Goal: Task Accomplishment & Management: Complete application form

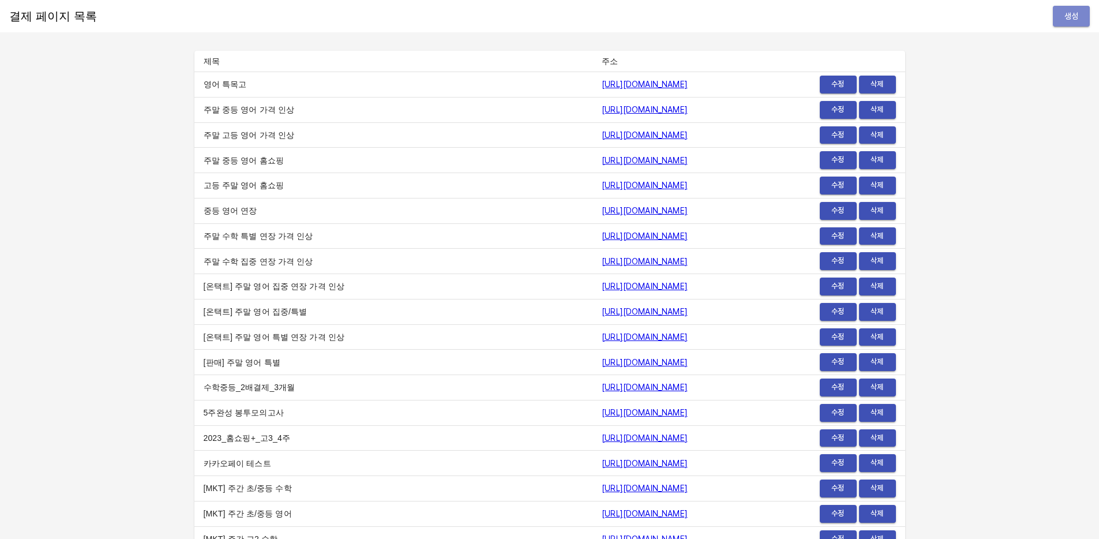
click at [1067, 16] on span "생성" at bounding box center [1071, 16] width 18 height 14
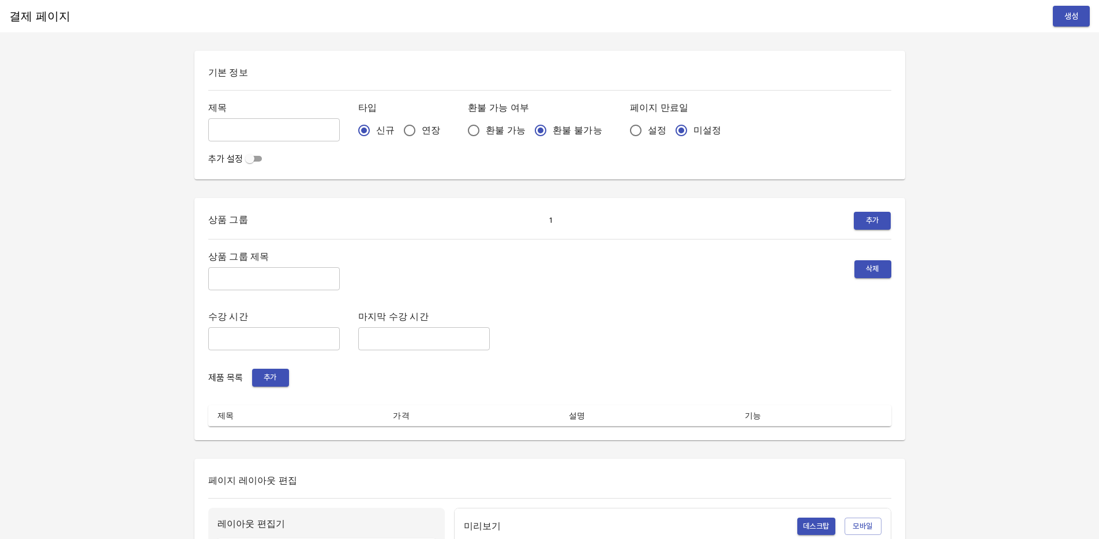
click at [255, 127] on input "text" at bounding box center [274, 129] width 132 height 23
type input "0814_[PERSON_NAME]"
click at [623, 127] on input "설정" at bounding box center [635, 130] width 24 height 24
radio input "true"
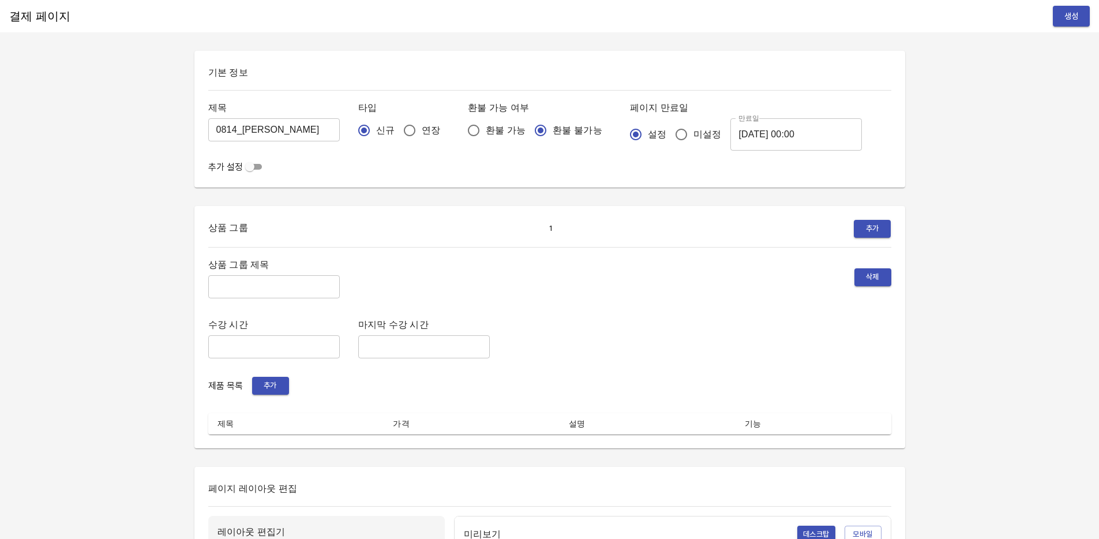
click at [740, 131] on input "2025-08-15 00:00" at bounding box center [796, 134] width 132 height 32
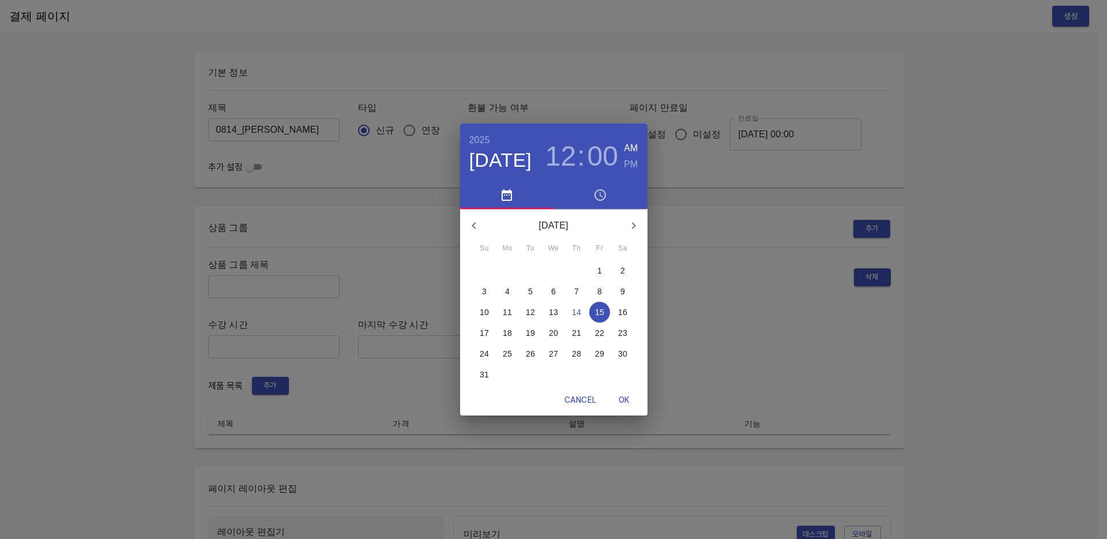
click at [576, 334] on p "21" at bounding box center [576, 333] width 9 height 12
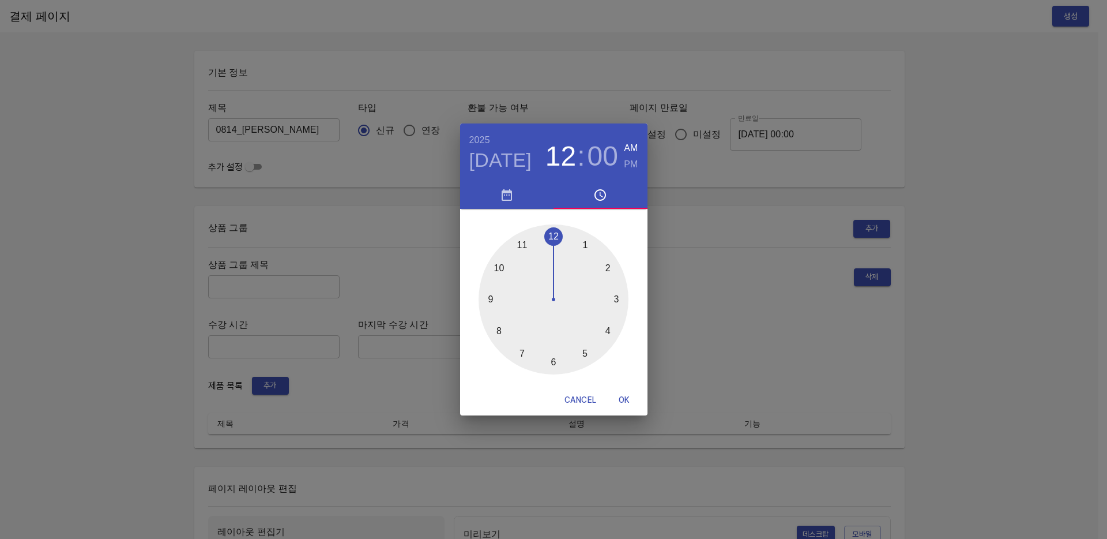
click at [625, 401] on span "OK" at bounding box center [625, 400] width 28 height 14
type input "[DATE] 00:00"
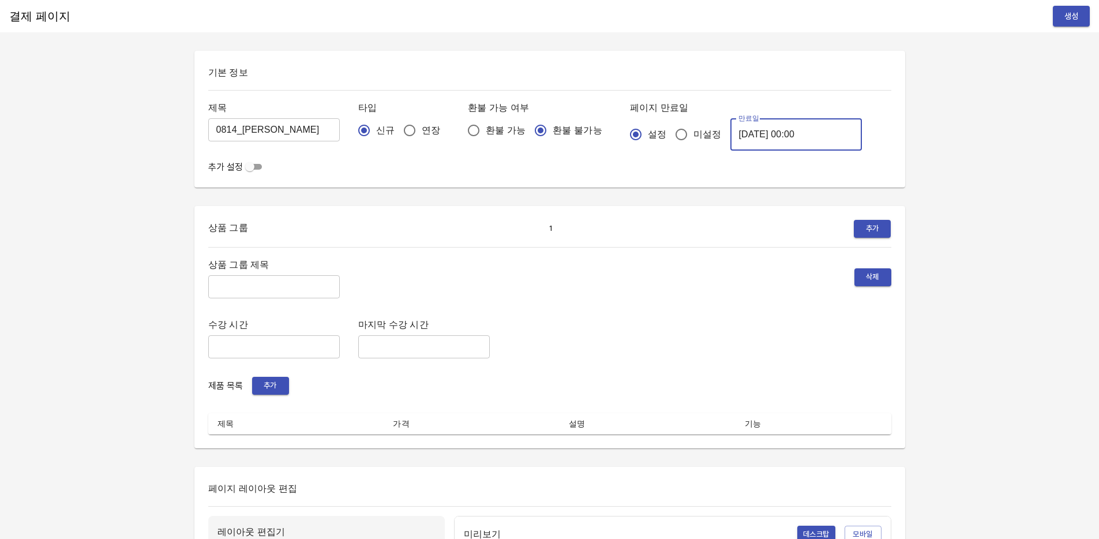
click at [280, 291] on input "text" at bounding box center [274, 286] width 132 height 23
type input "주간 집중관리"
click at [276, 388] on span "추가" at bounding box center [270, 385] width 25 height 13
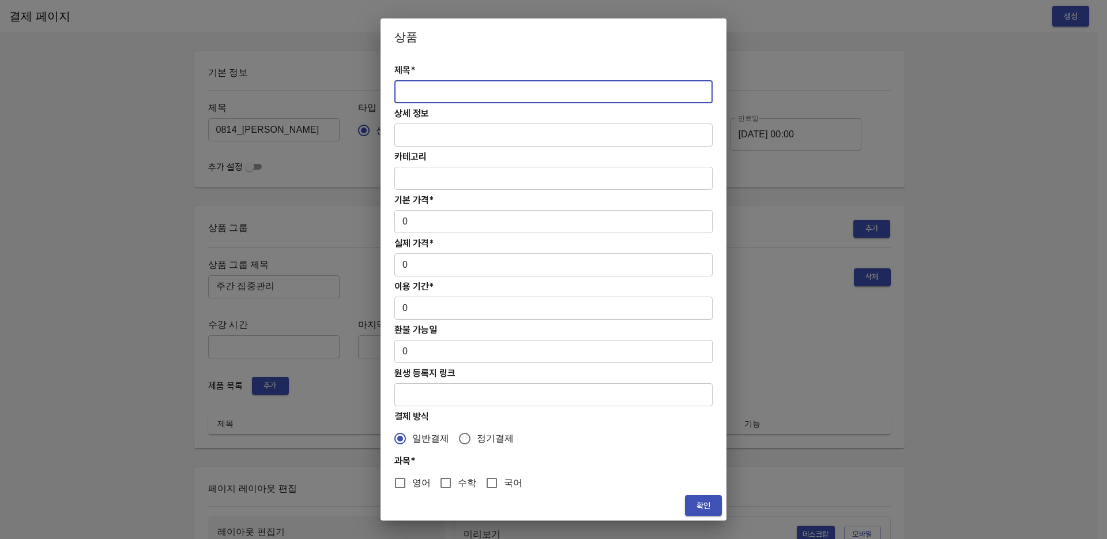
click at [409, 92] on input "text" at bounding box center [554, 91] width 318 height 23
paste input "[연장] 초중등 주간 집중관리 수학 4주(약 1개월) 프로그램"
type input "[연장] 초중등 주간 집중관리 수학 4주(약 1개월) 프로그램"
click at [426, 218] on input "0" at bounding box center [554, 221] width 318 height 23
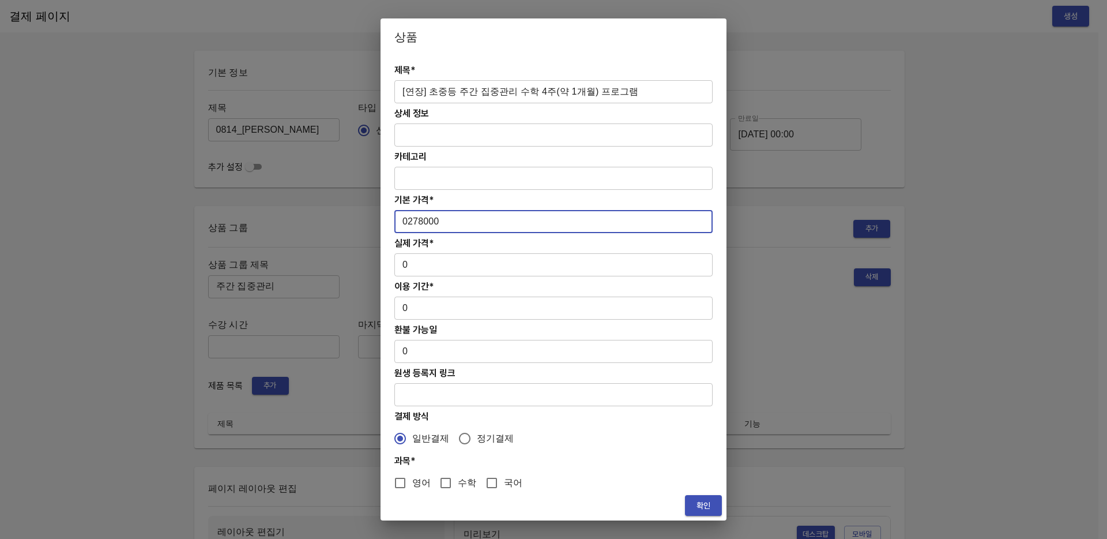
click at [408, 222] on input "0278000" at bounding box center [554, 221] width 318 height 23
type input "278000"
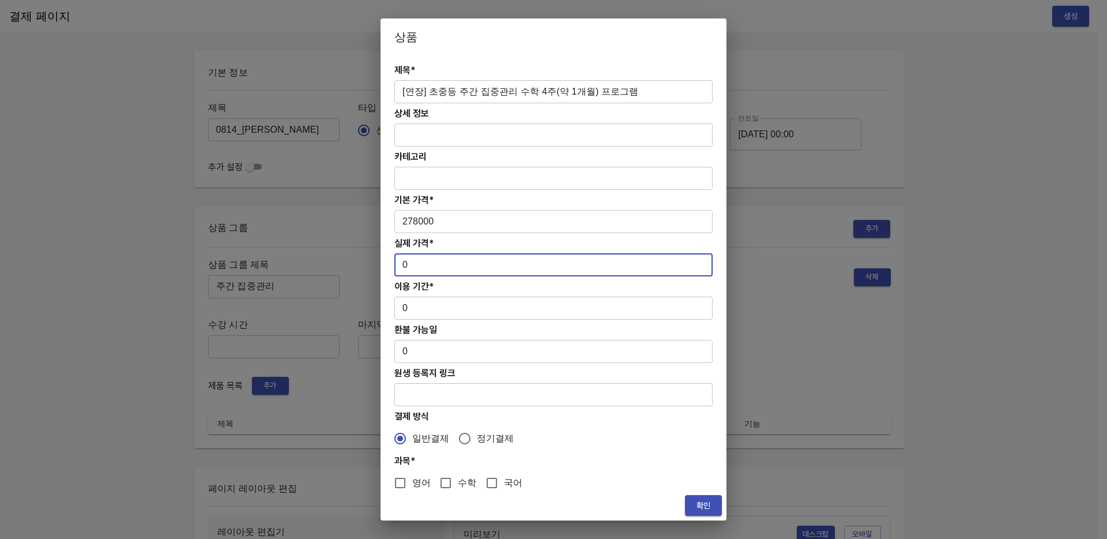
click at [430, 265] on input "0" at bounding box center [554, 264] width 318 height 23
click at [407, 266] on input "0278000" at bounding box center [554, 264] width 318 height 23
type input "278000"
click at [423, 304] on input "0" at bounding box center [554, 307] width 318 height 23
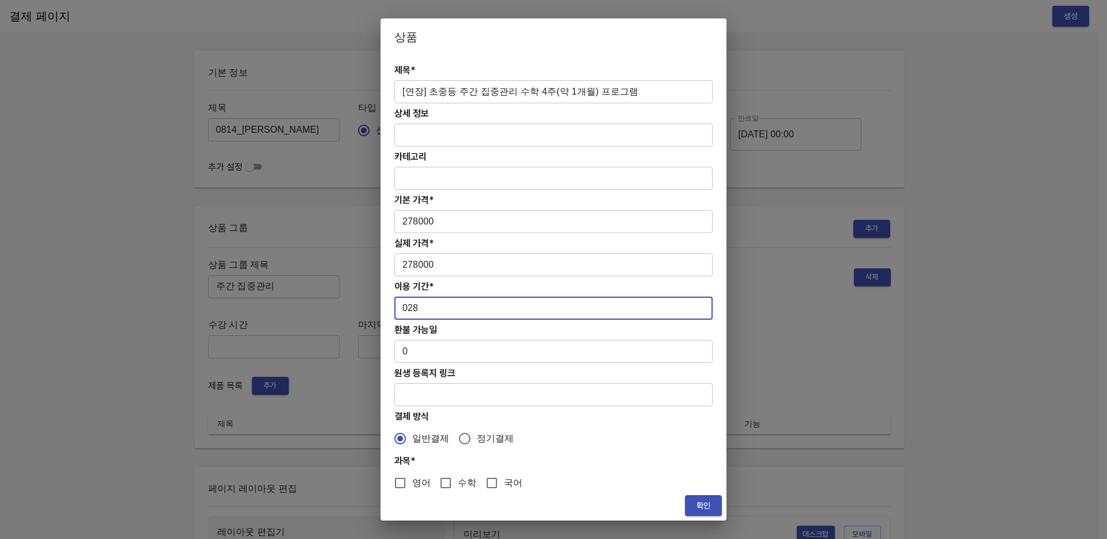
click at [408, 309] on input "028" at bounding box center [554, 307] width 318 height 23
type input "28"
drag, startPoint x: 440, startPoint y: 483, endPoint x: 476, endPoint y: 481, distance: 36.4
click at [440, 483] on input "수학" at bounding box center [446, 483] width 24 height 24
checkbox input "true"
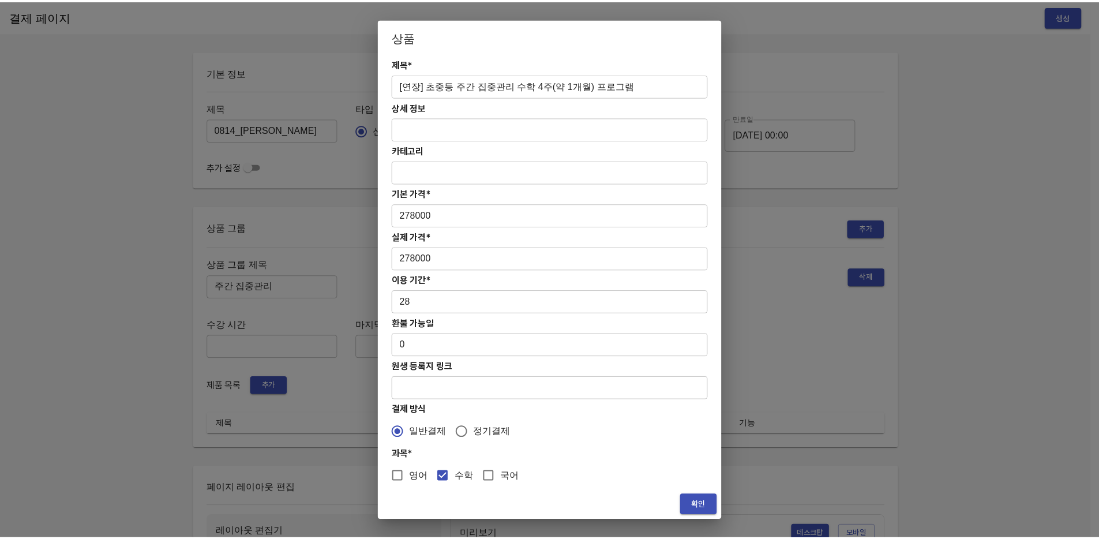
scroll to position [9, 0]
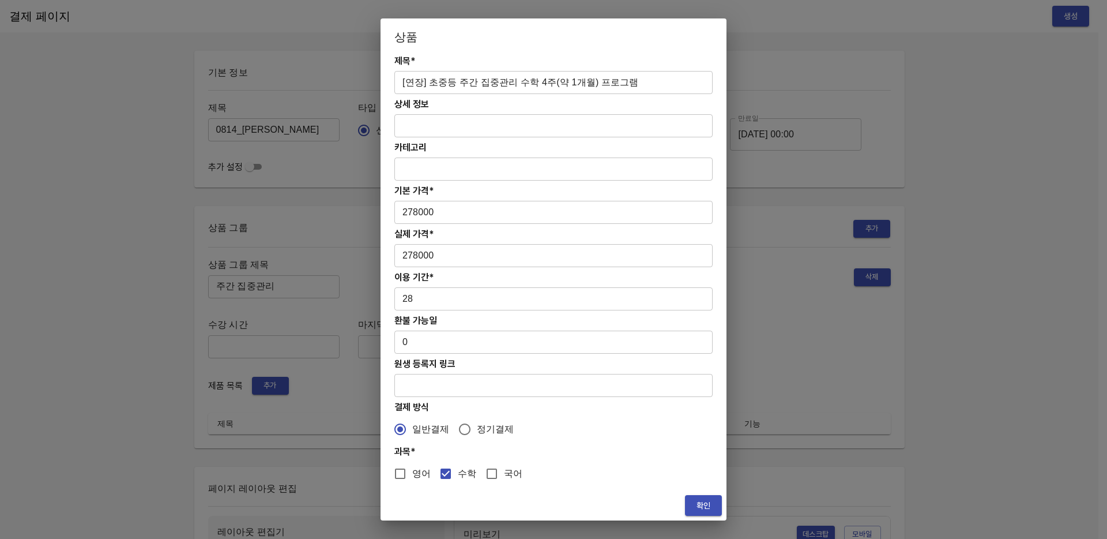
click at [707, 506] on span "확인" at bounding box center [703, 505] width 18 height 14
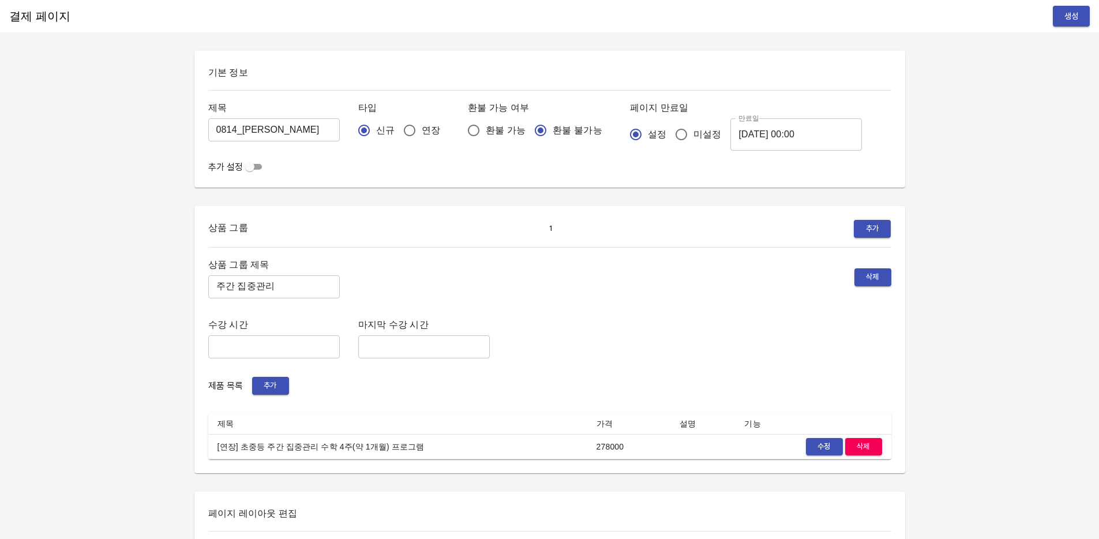
click at [1073, 13] on span "생성" at bounding box center [1071, 16] width 18 height 14
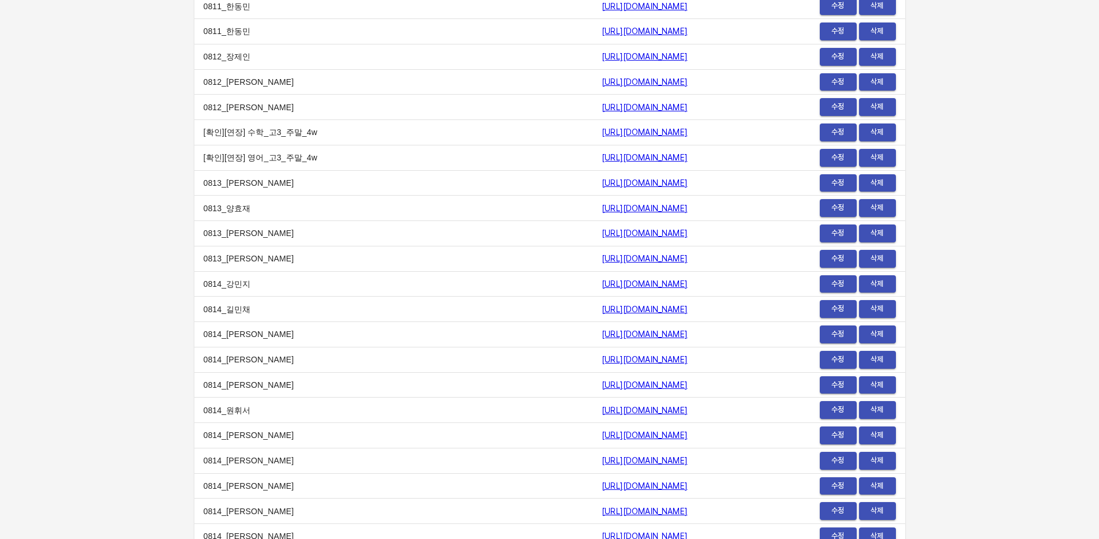
scroll to position [13892, 0]
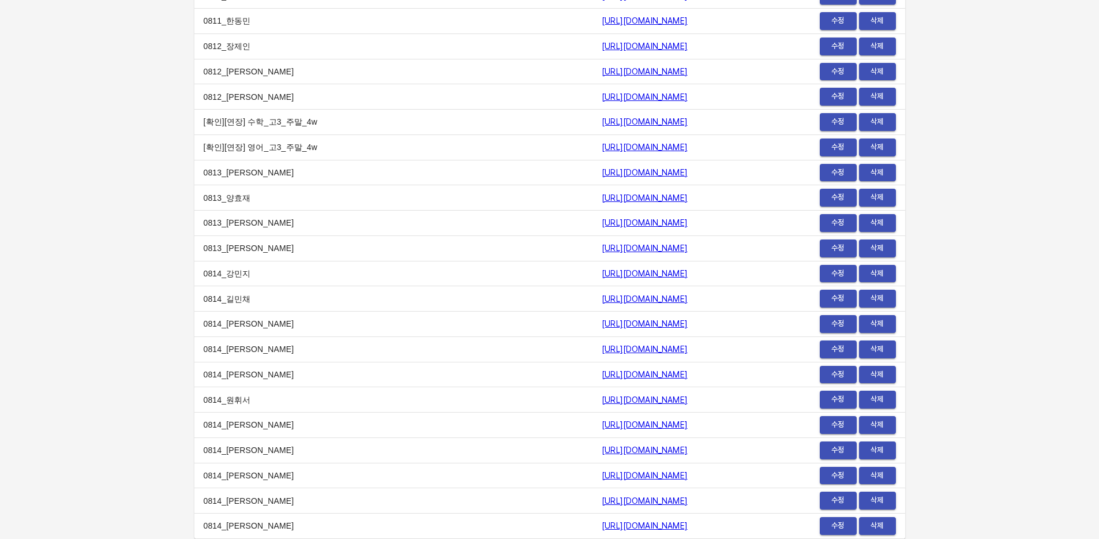
drag, startPoint x: 683, startPoint y: 523, endPoint x: 456, endPoint y: 521, distance: 227.3
click at [592, 521] on td "https://payment.mildang.kr/CwaWzlGKE2WxloGDw8-vj" at bounding box center [675, 525] width 167 height 25
copy link "https://payment.mildang.kr/CwaWzlGKE2WxloGDw8-vj"
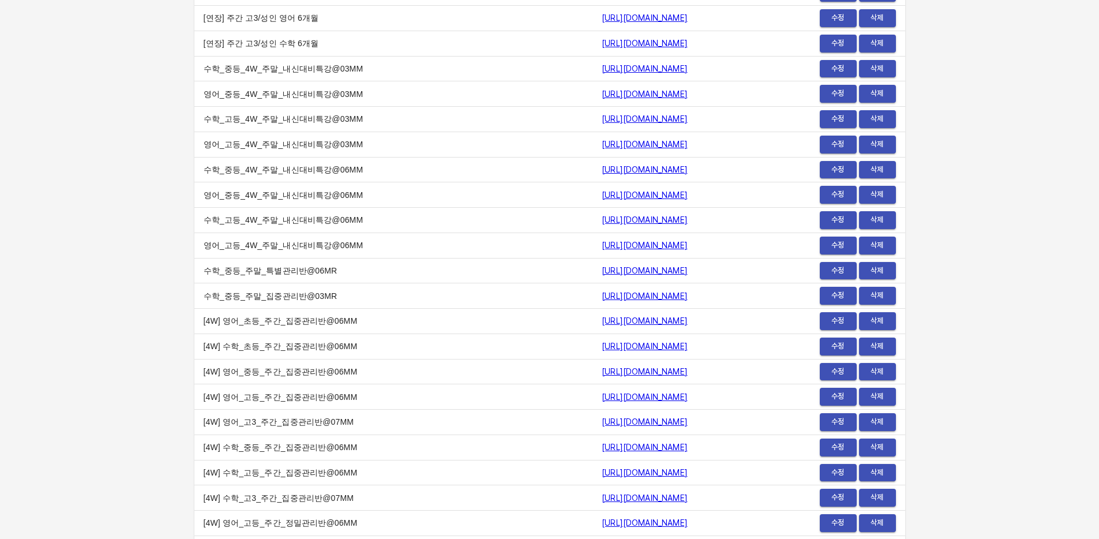
scroll to position [0, 0]
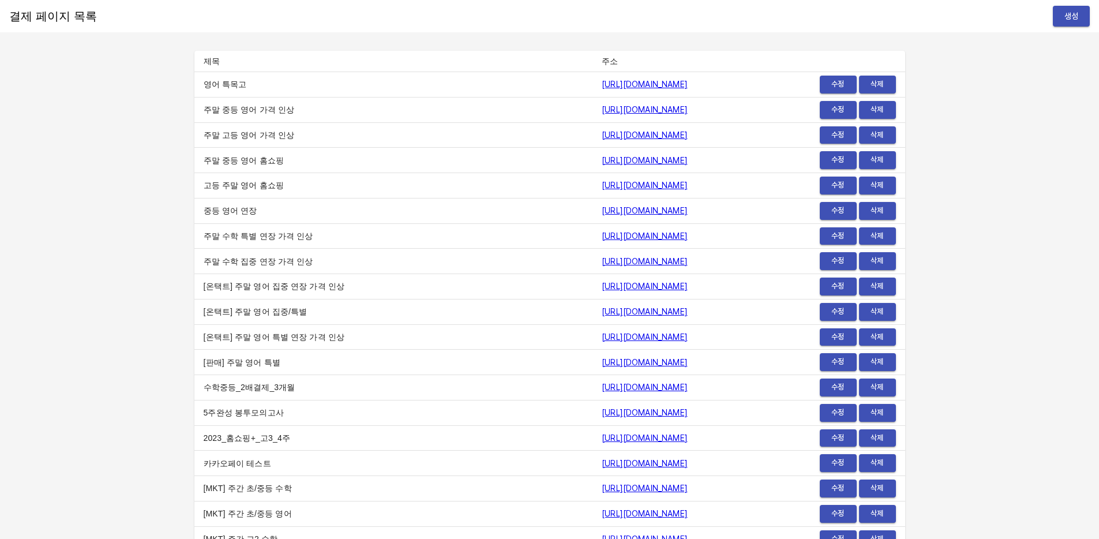
click at [1070, 14] on span "생성" at bounding box center [1071, 16] width 18 height 14
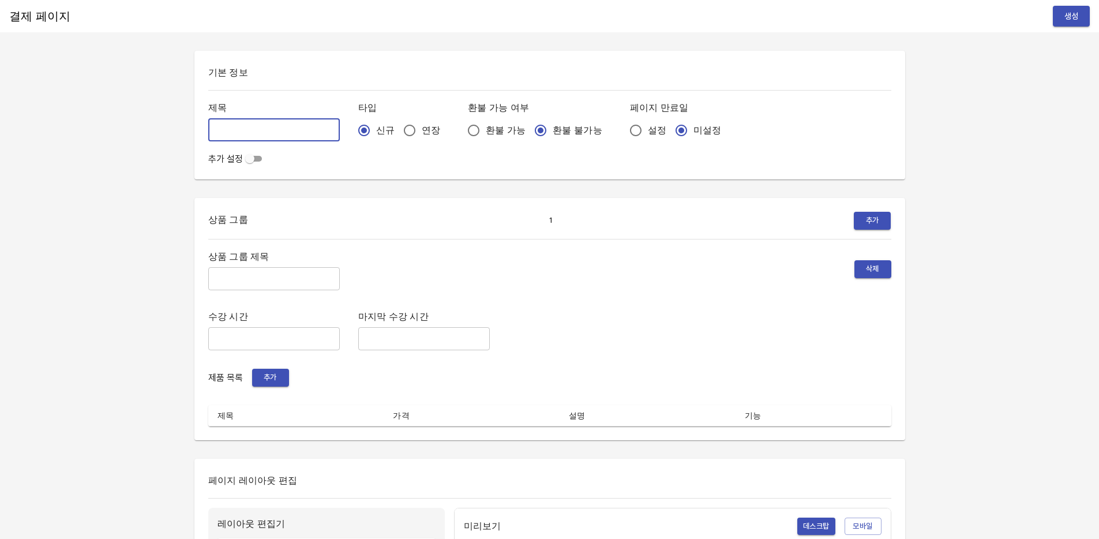
click at [247, 130] on input "text" at bounding box center [274, 129] width 132 height 23
type input "0814_임지민"
click at [397, 127] on input "연장" at bounding box center [409, 130] width 24 height 24
radio input "true"
click at [623, 133] on input "설정" at bounding box center [635, 130] width 24 height 24
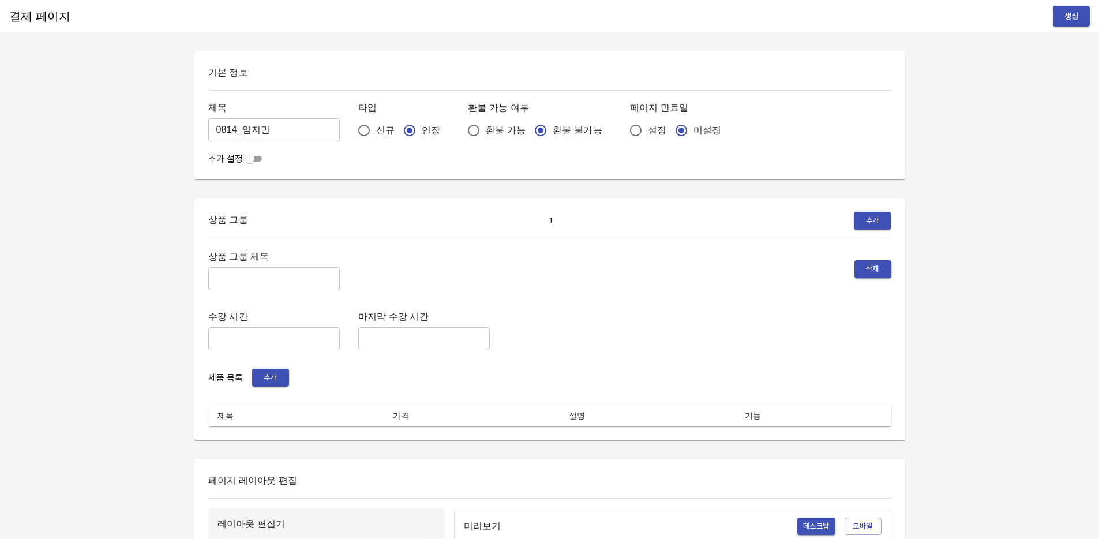
radio input "true"
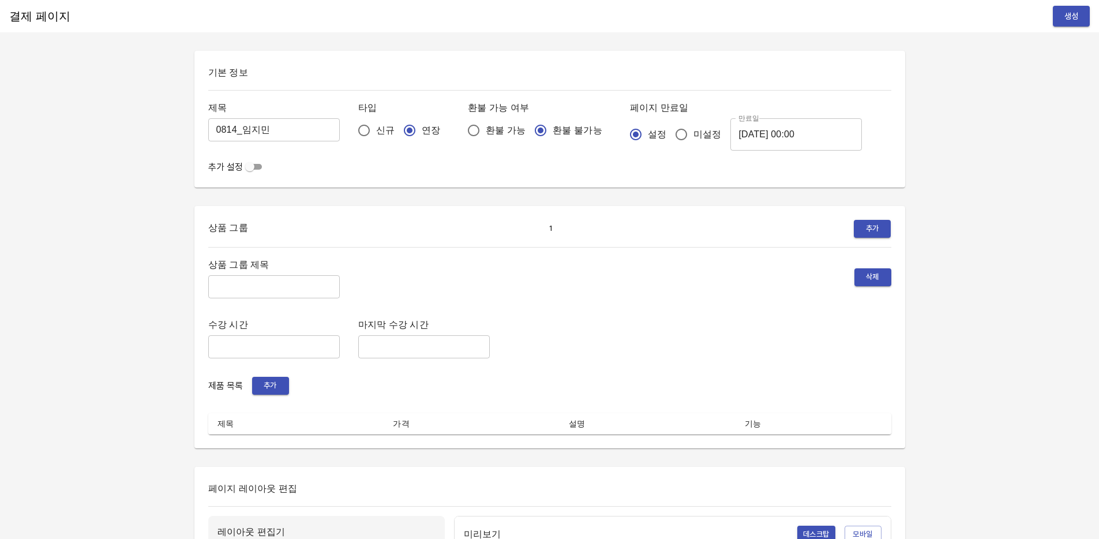
click at [746, 142] on input "[DATE] 00:00" at bounding box center [796, 134] width 132 height 32
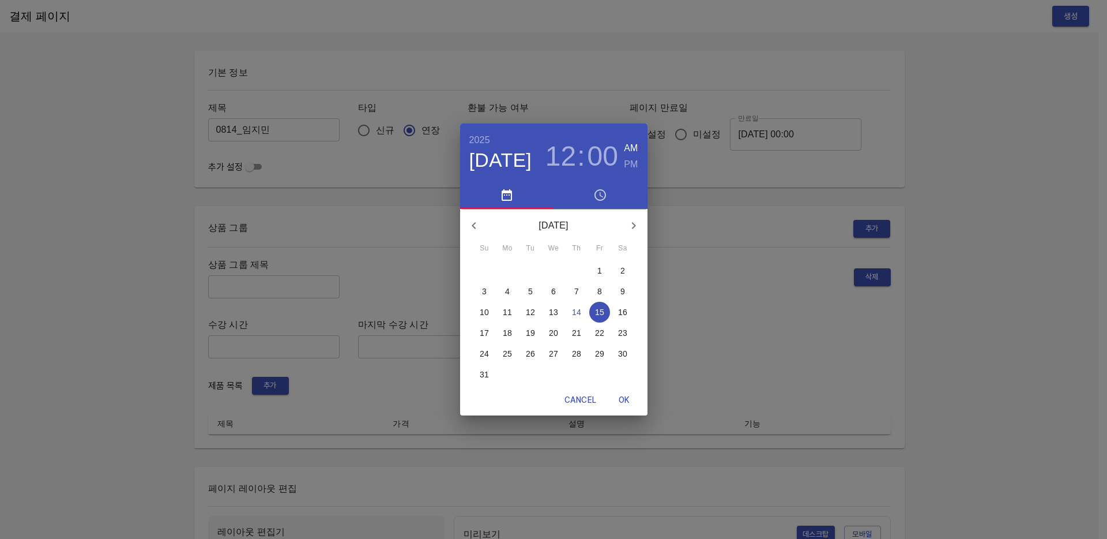
click at [576, 333] on p "21" at bounding box center [576, 333] width 9 height 12
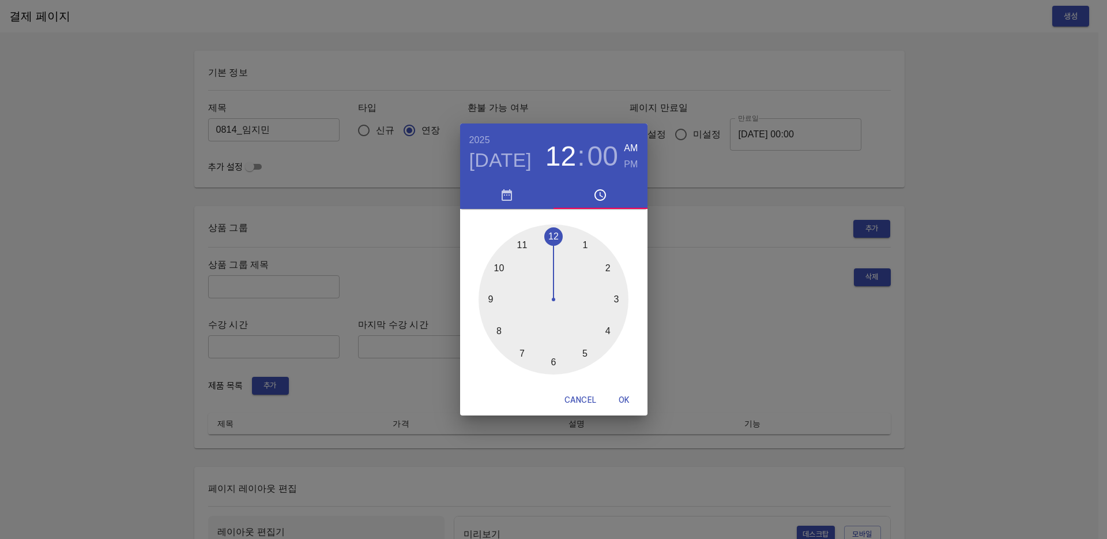
click at [621, 404] on span "OK" at bounding box center [625, 400] width 28 height 14
type input "2025-08-21 00:00"
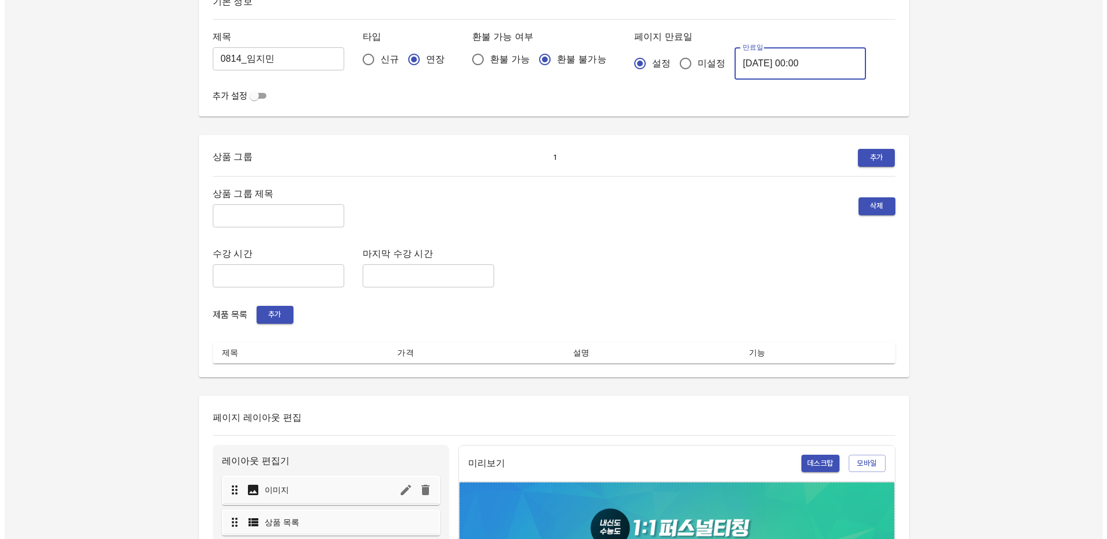
scroll to position [68, 0]
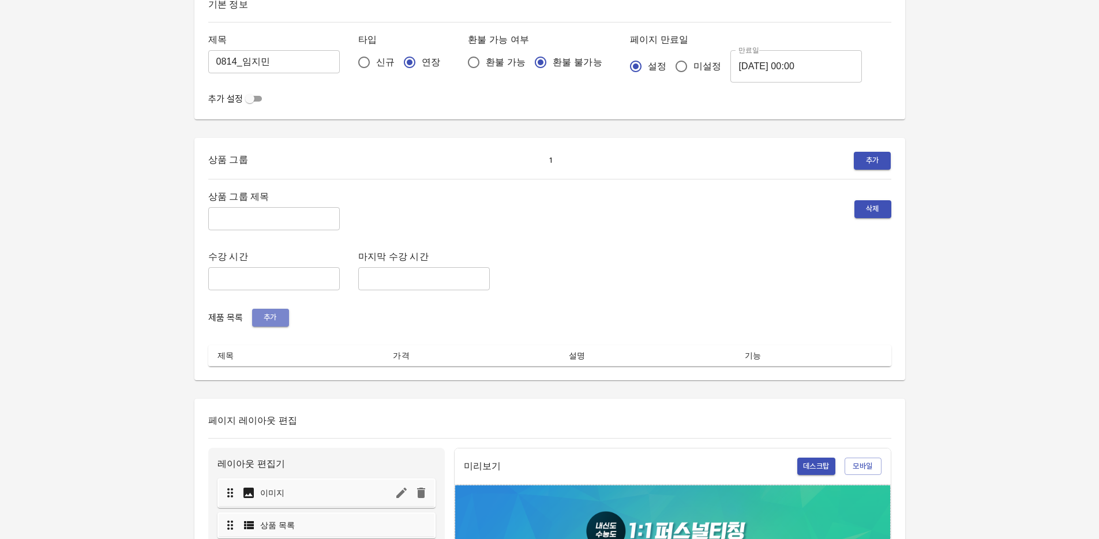
click at [277, 319] on span "추가" at bounding box center [270, 317] width 25 height 13
click at [226, 218] on input "text" at bounding box center [274, 218] width 132 height 23
type input "주간 집중관리"
click at [273, 315] on span "추가" at bounding box center [270, 317] width 25 height 13
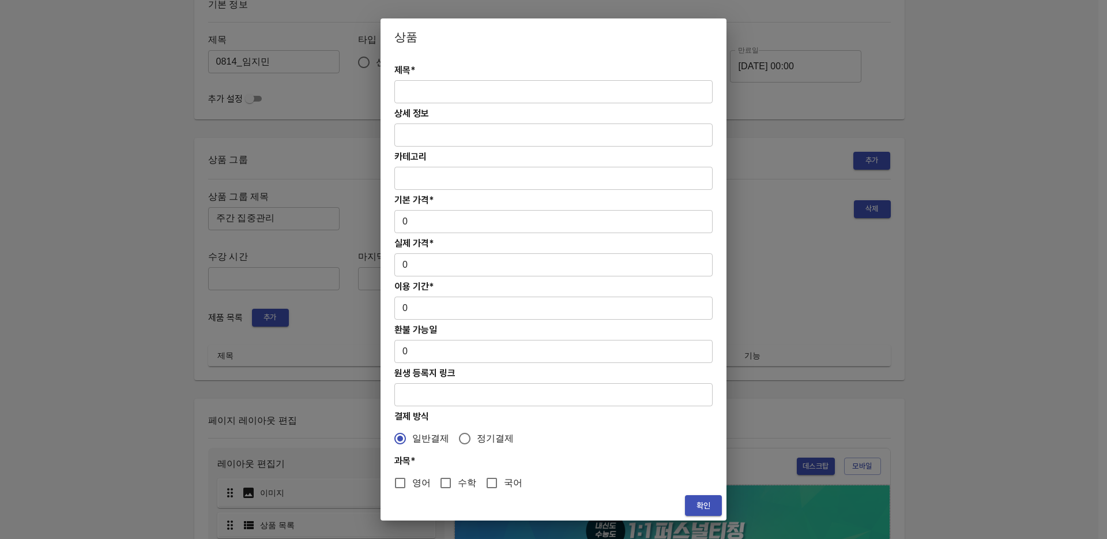
click at [439, 91] on input "text" at bounding box center [554, 91] width 318 height 23
paste input "[연장] 고등 주간 집중관리 영어 4주(약 1개월) 프로그램"
type input "[연장] 고등 주간 집중관리 영어 4주(약 1개월) 프로그램"
click at [423, 220] on input "0" at bounding box center [554, 221] width 318 height 23
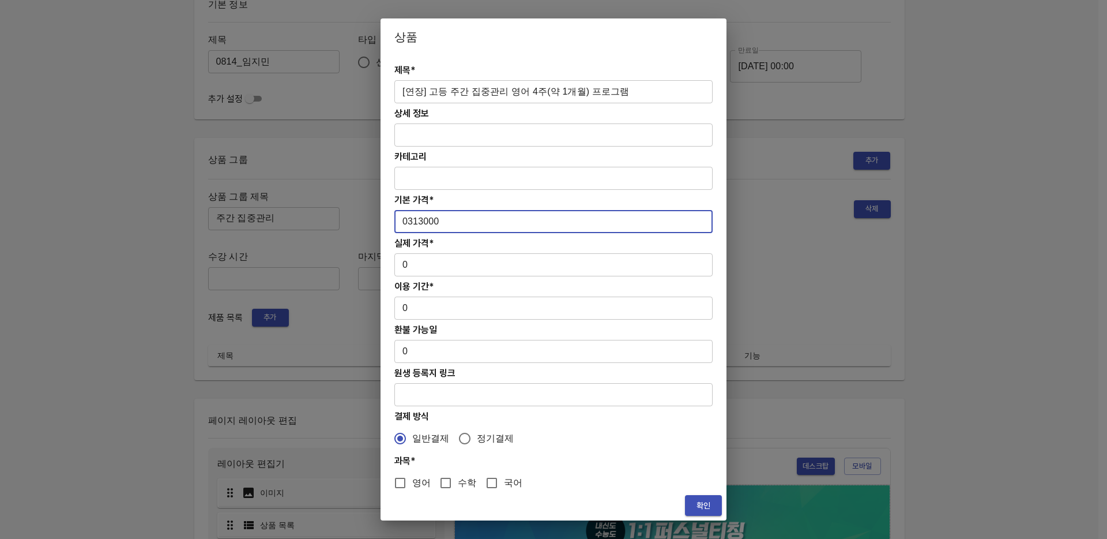
drag, startPoint x: 410, startPoint y: 219, endPoint x: 416, endPoint y: 230, distance: 12.2
click at [410, 219] on input "0313000" at bounding box center [554, 221] width 318 height 23
type input "313000"
click at [421, 268] on input "0" at bounding box center [554, 264] width 318 height 23
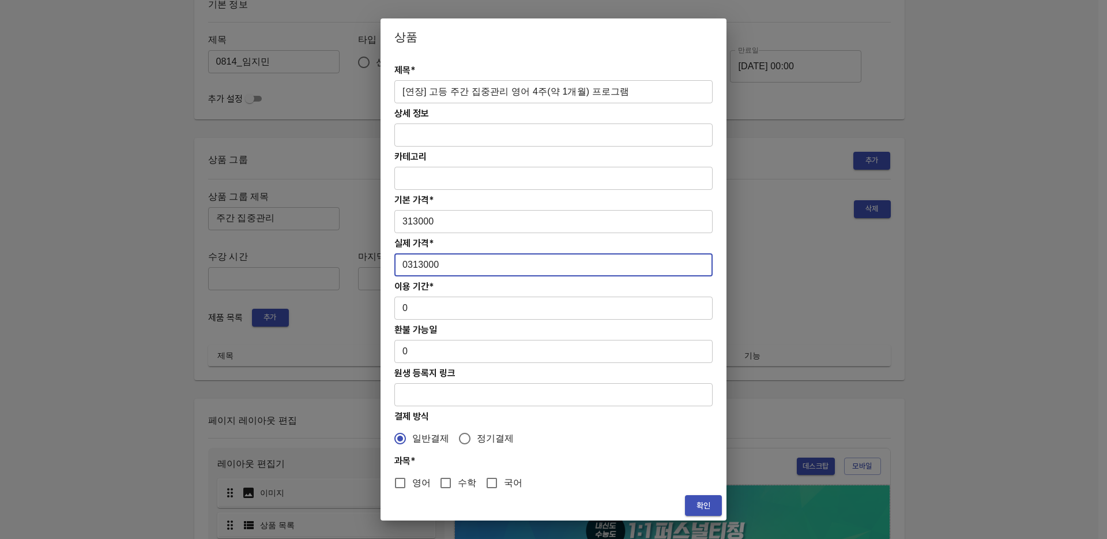
click at [404, 264] on input "0313000" at bounding box center [554, 264] width 318 height 23
click at [408, 267] on input "0313000" at bounding box center [554, 264] width 318 height 23
type input "313000"
click at [445, 313] on input "0" at bounding box center [554, 307] width 318 height 23
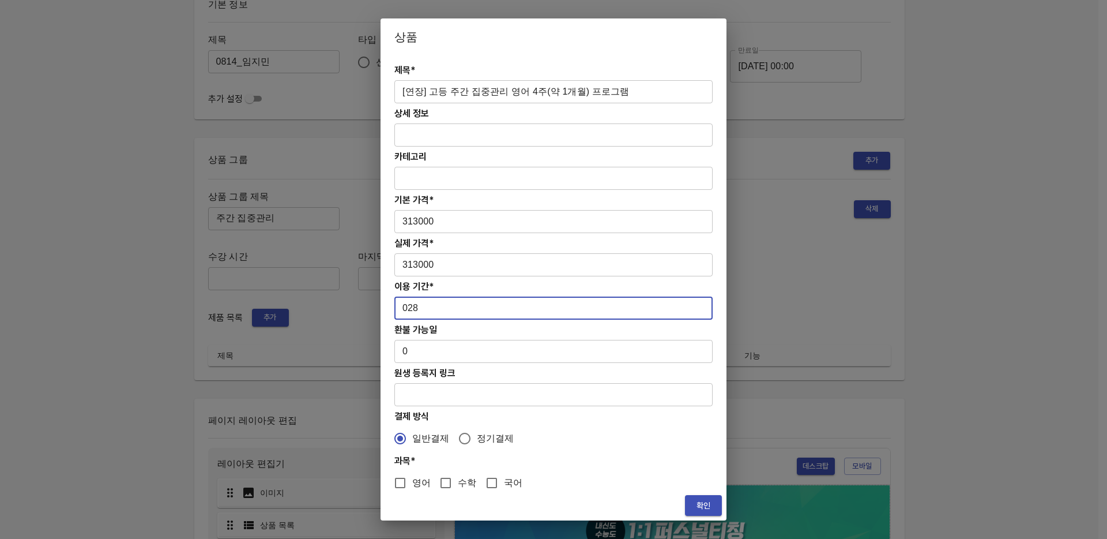
click at [409, 311] on input "028" at bounding box center [554, 307] width 318 height 23
type input "28"
click at [446, 478] on input "수학" at bounding box center [446, 483] width 24 height 24
checkbox input "true"
click at [402, 479] on input "영어" at bounding box center [400, 483] width 24 height 24
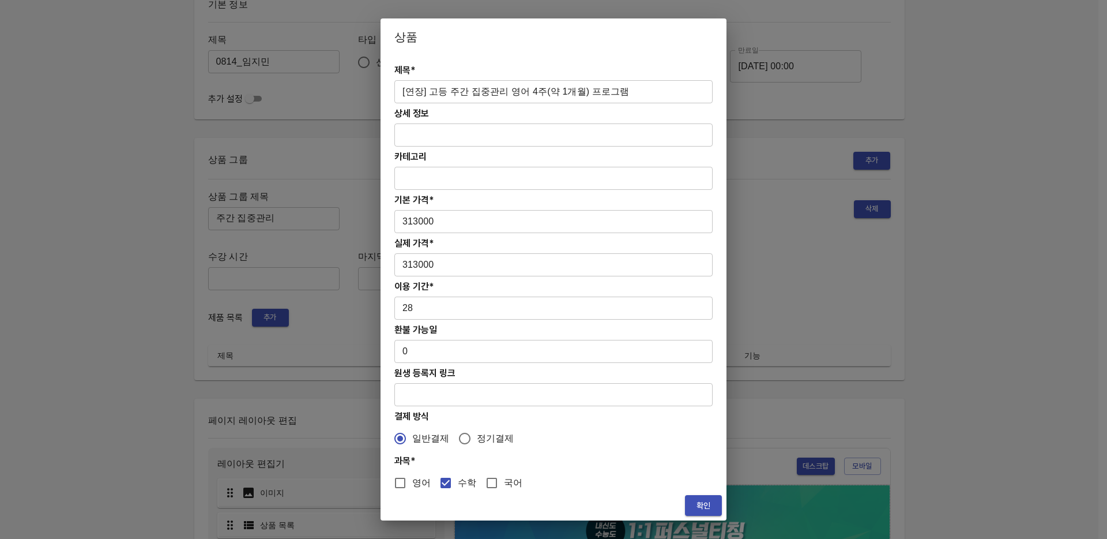
checkbox input "true"
click at [461, 476] on span "수학" at bounding box center [467, 483] width 18 height 14
click at [458, 476] on input "수학" at bounding box center [446, 483] width 24 height 24
checkbox input "false"
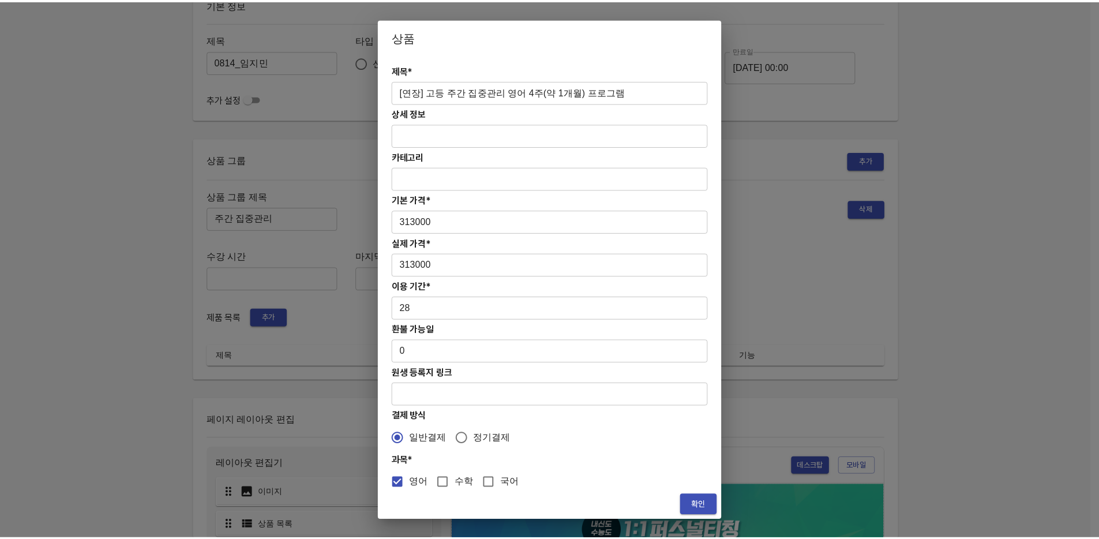
scroll to position [9, 0]
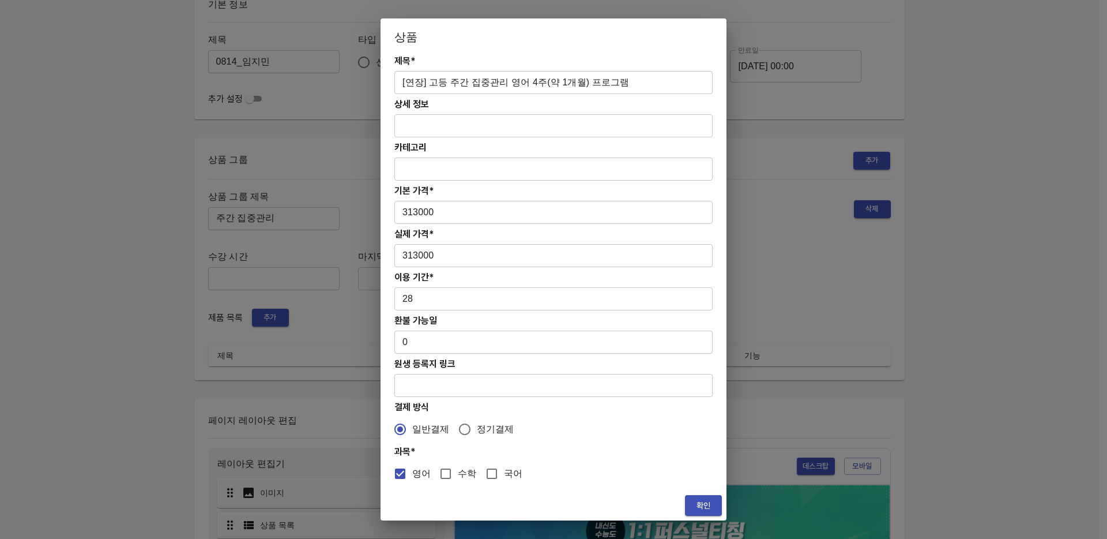
click at [695, 499] on span "확인" at bounding box center [703, 505] width 18 height 14
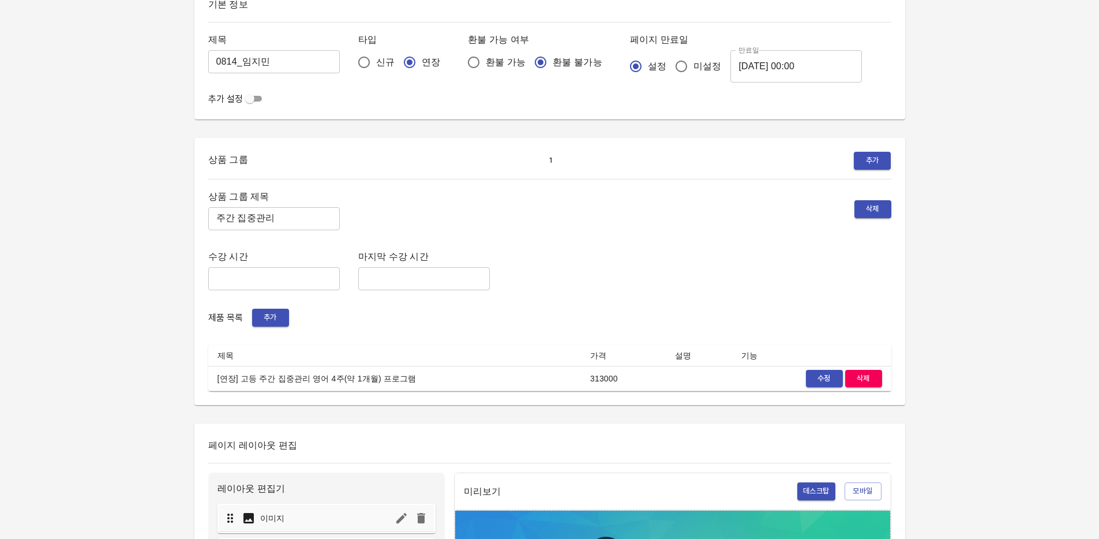
scroll to position [0, 0]
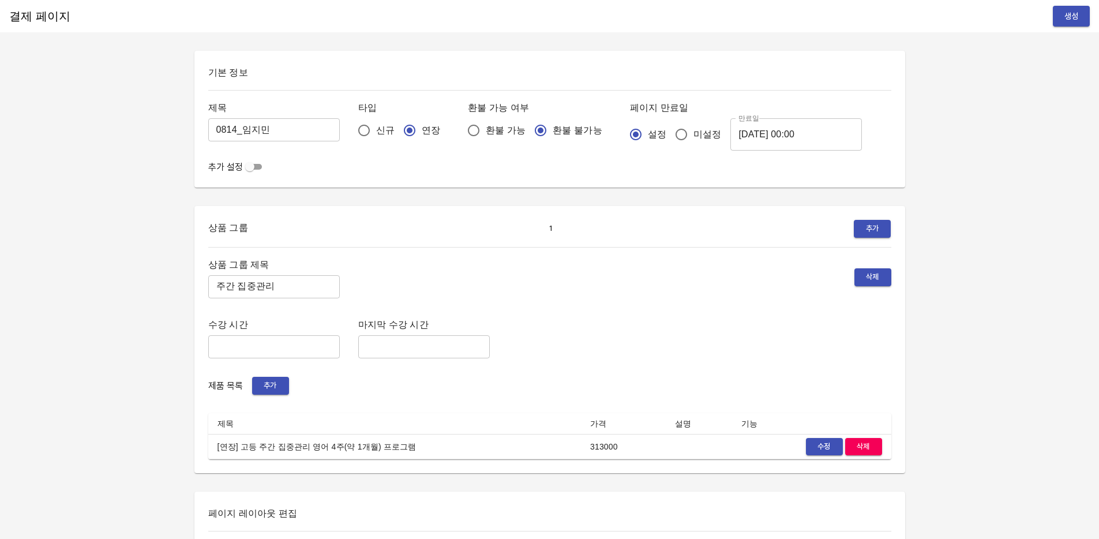
click at [1073, 16] on span "생성" at bounding box center [1071, 16] width 18 height 14
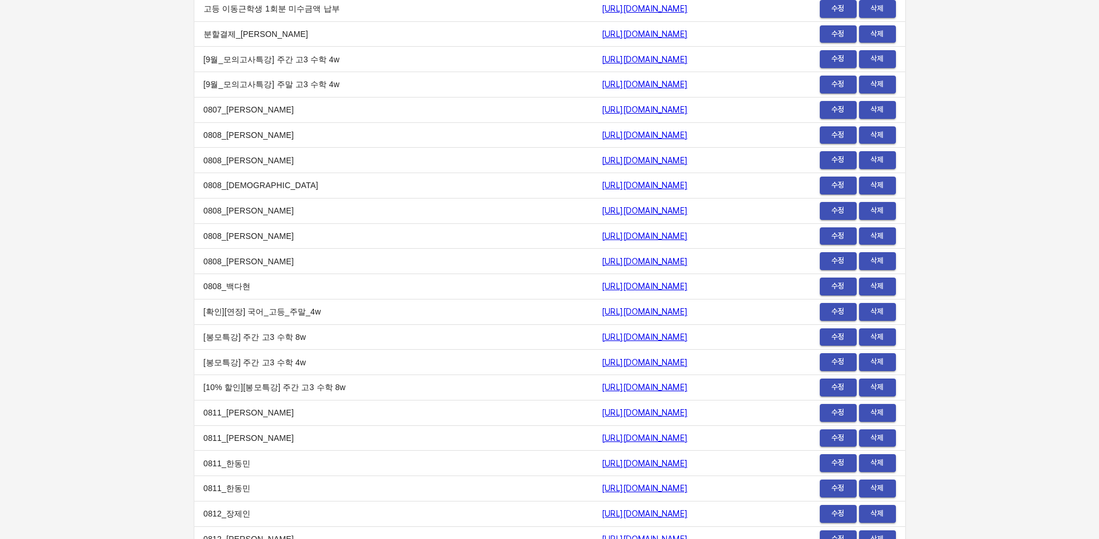
scroll to position [13917, 0]
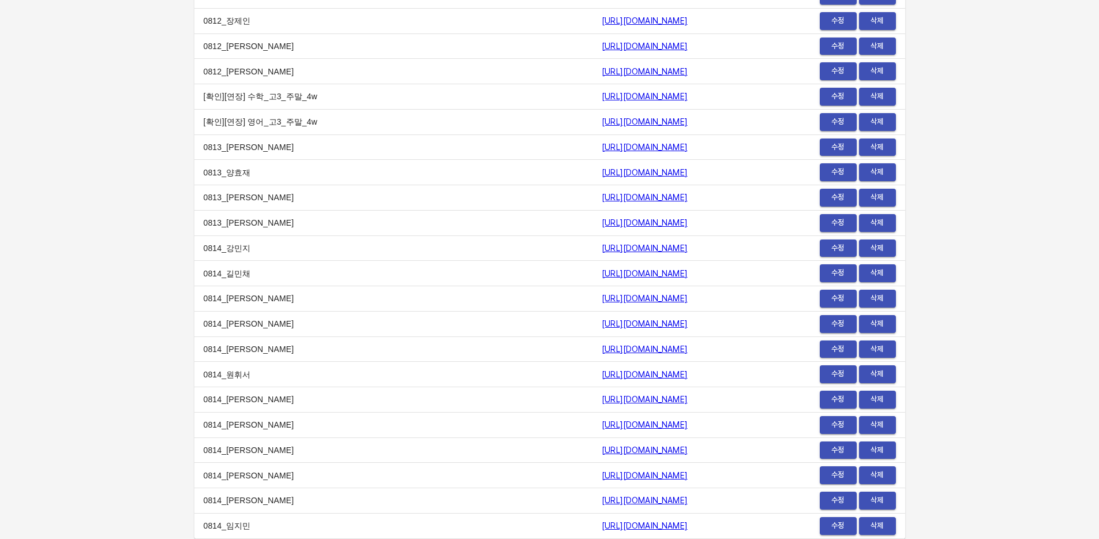
click at [835, 504] on span "수정" at bounding box center [837, 500] width 25 height 13
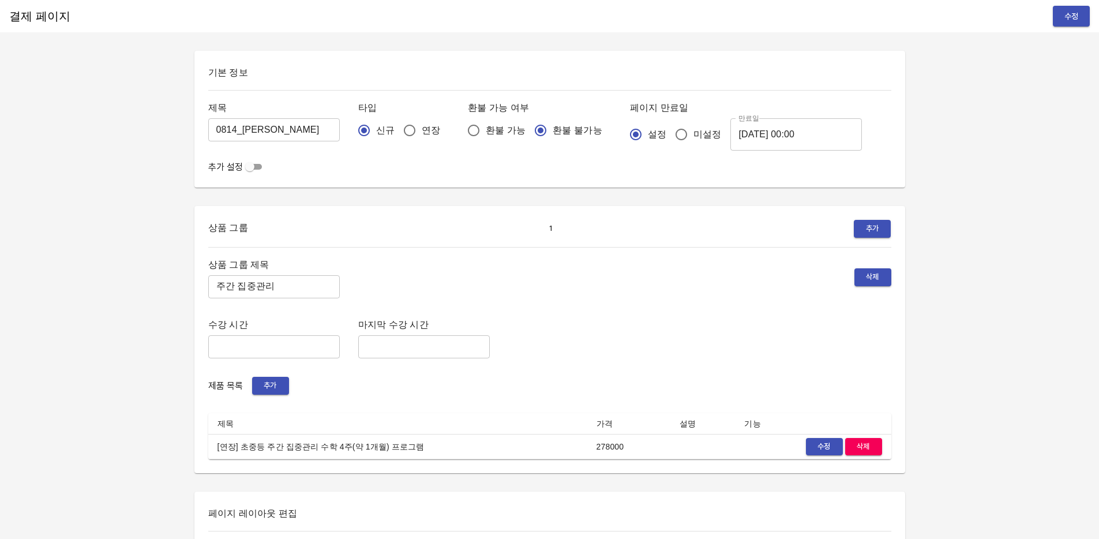
click at [422, 133] on span "연장" at bounding box center [431, 130] width 18 height 14
click at [400, 133] on input "연장" at bounding box center [409, 130] width 24 height 24
radio input "true"
click at [1078, 18] on span "수정" at bounding box center [1071, 16] width 18 height 14
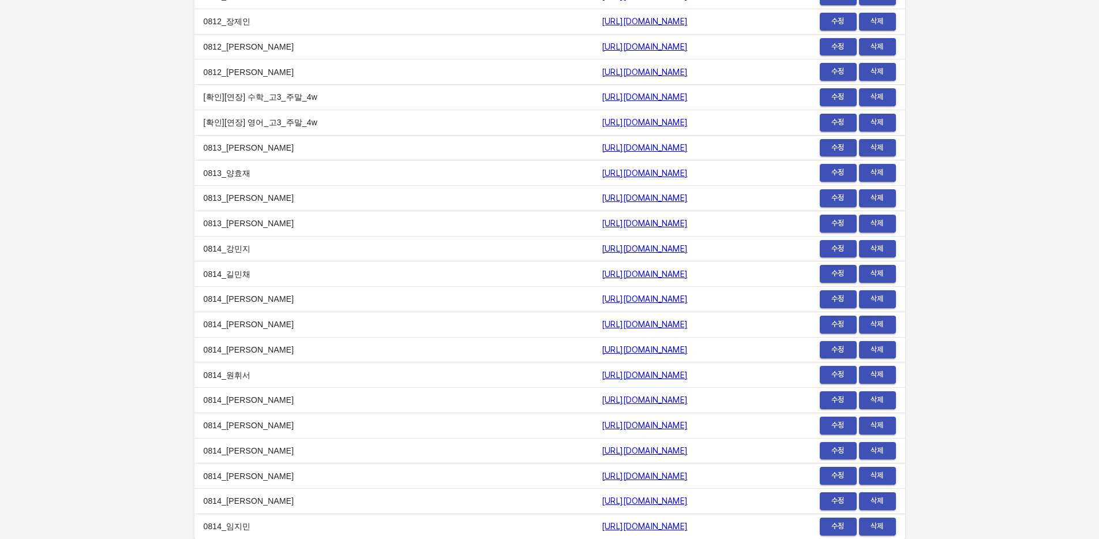
scroll to position [13917, 0]
click at [602, 504] on link "https://payment.mildang.kr/CwaWzlGKE2WxloGDw8-vj" at bounding box center [645, 499] width 86 height 9
drag, startPoint x: 692, startPoint y: 499, endPoint x: 448, endPoint y: 499, distance: 243.4
click at [592, 499] on td "https://payment.mildang.kr/CwaWzlGKE2WxloGDw8-vj" at bounding box center [675, 500] width 167 height 25
copy link "https://payment.mildang.kr/CwaWzlGKE2WxloGDw8-vj"
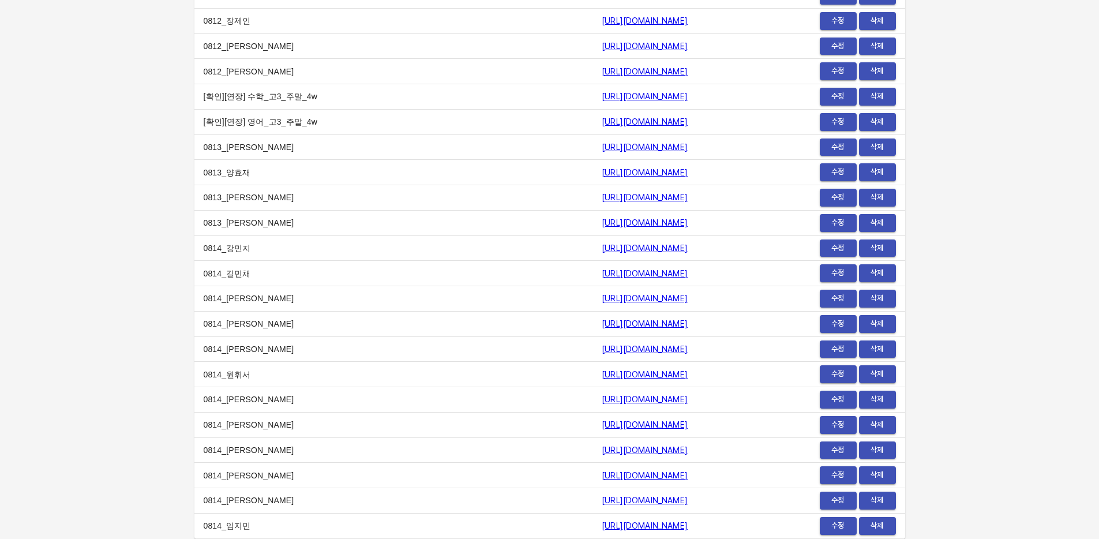
click at [711, 514] on td "https://payment.mildang.kr/abClUusEUl_bPiffPw1Xu" at bounding box center [675, 525] width 167 height 25
drag, startPoint x: 669, startPoint y: 524, endPoint x: 425, endPoint y: 525, distance: 244.0
click at [425, 525] on tr "0814_임지민 https://payment.mildang.kr/abClUusEUl_bPiffPw1Xu 수정 삭제" at bounding box center [549, 525] width 711 height 25
copy tr "0814_임지민 https://payment.mildang.kr/abClUusEUl_bPiffPw1Xu"
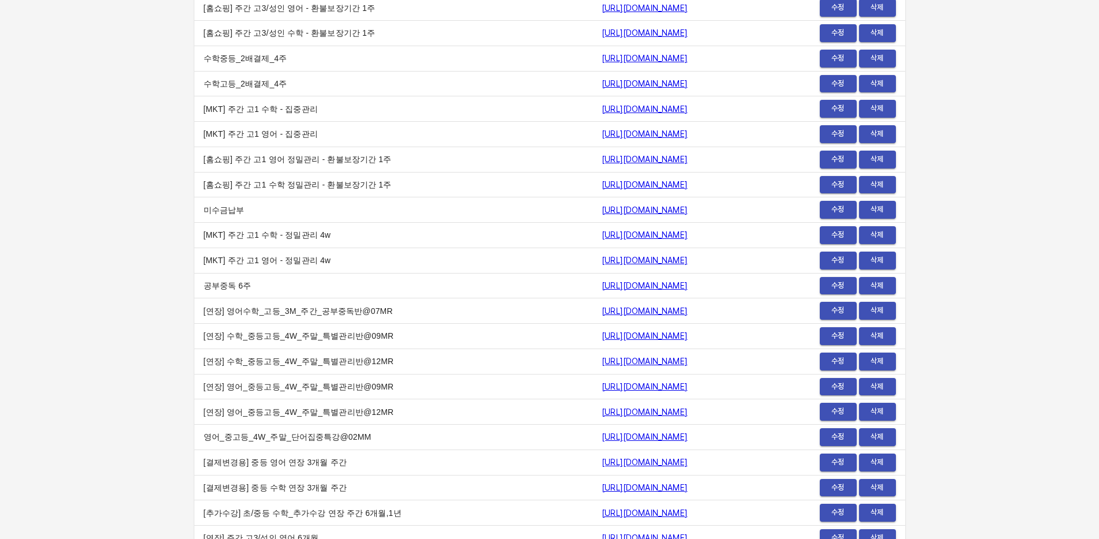
scroll to position [0, 0]
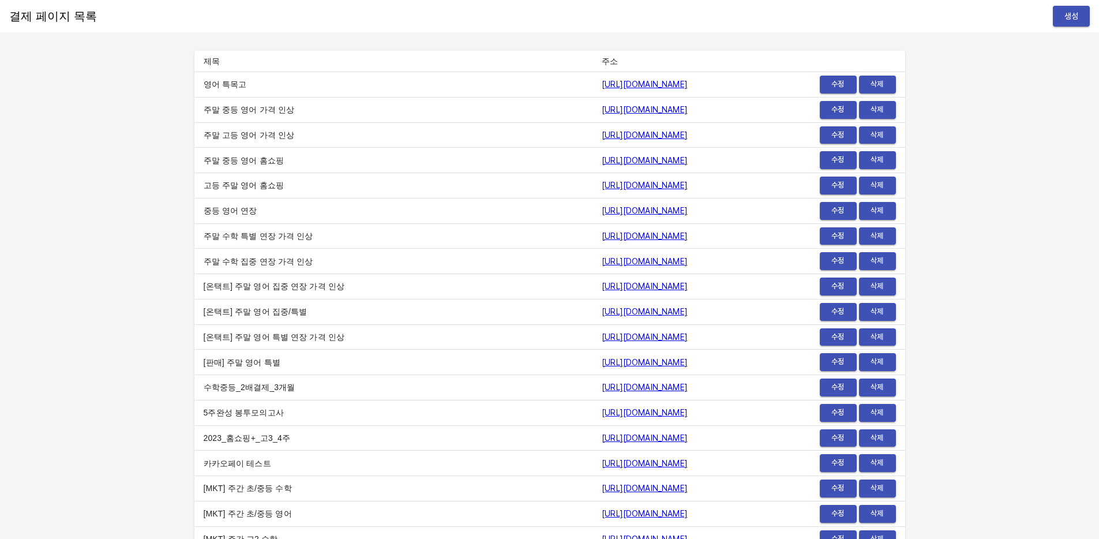
click at [1076, 16] on span "생성" at bounding box center [1071, 16] width 18 height 14
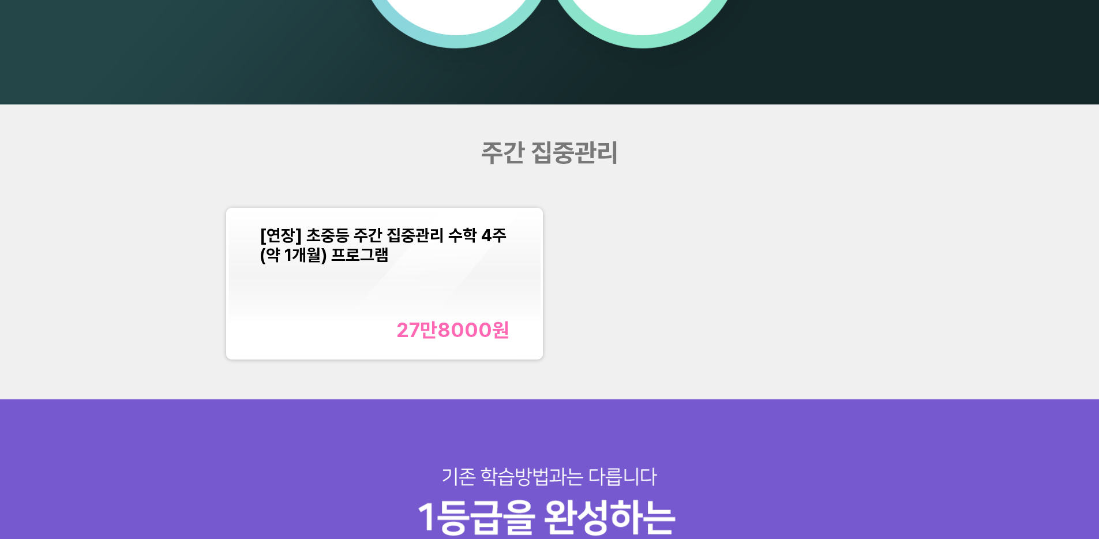
scroll to position [1066, 0]
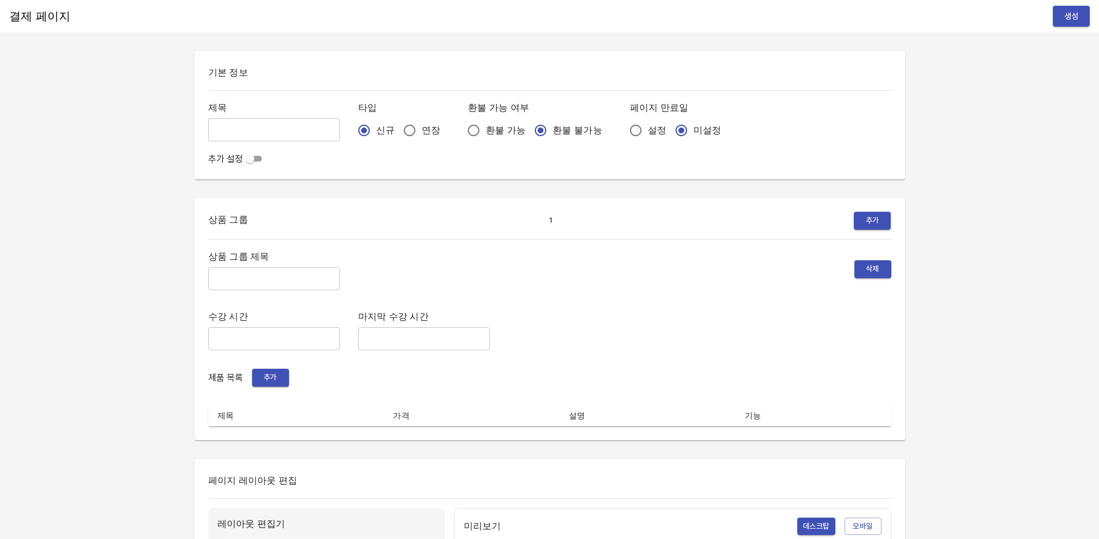
click at [265, 122] on input "text" at bounding box center [274, 129] width 132 height 23
type input "0814_남경원"
click at [397, 126] on input "연장" at bounding box center [409, 130] width 24 height 24
radio input "true"
click at [623, 130] on input "설정" at bounding box center [635, 130] width 24 height 24
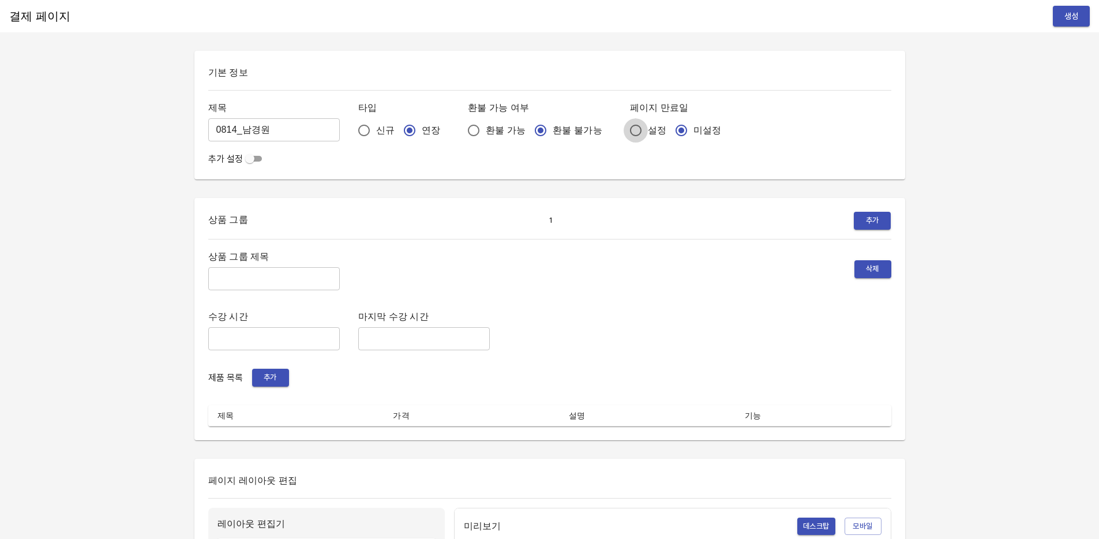
radio input "true"
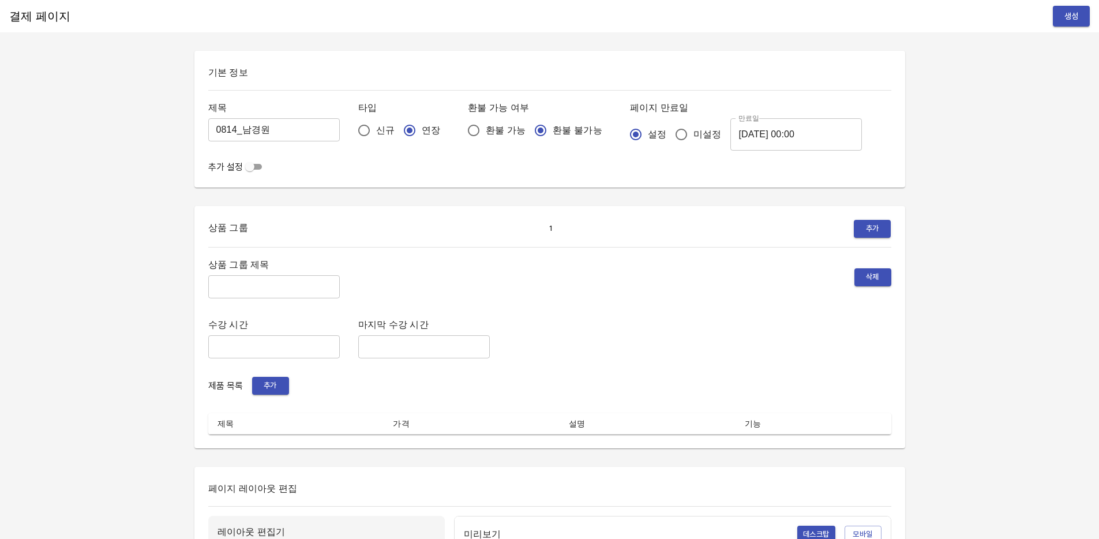
click at [752, 142] on input "[DATE] 00:00" at bounding box center [796, 134] width 132 height 32
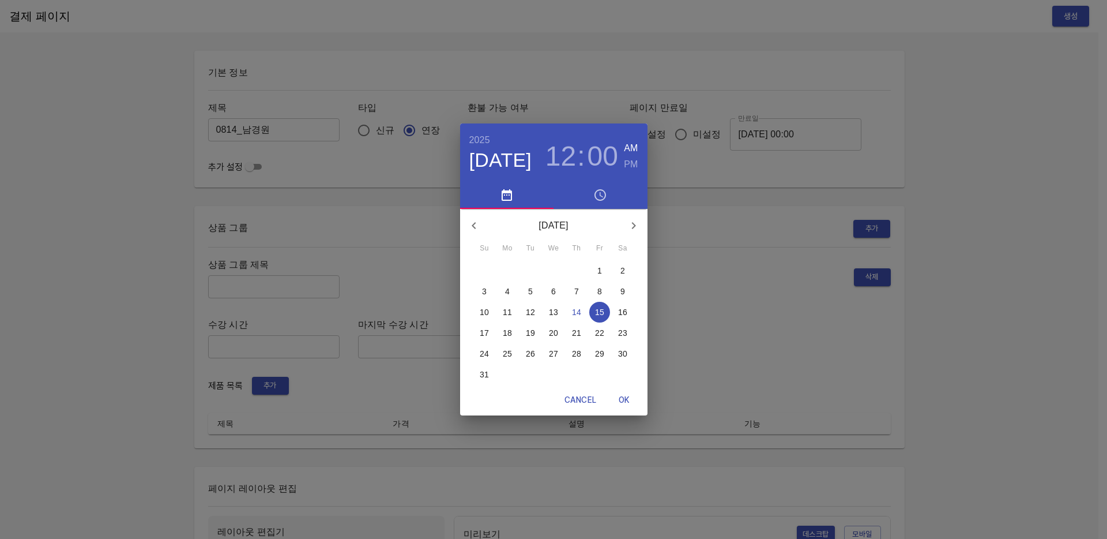
click at [580, 334] on p "21" at bounding box center [576, 333] width 9 height 12
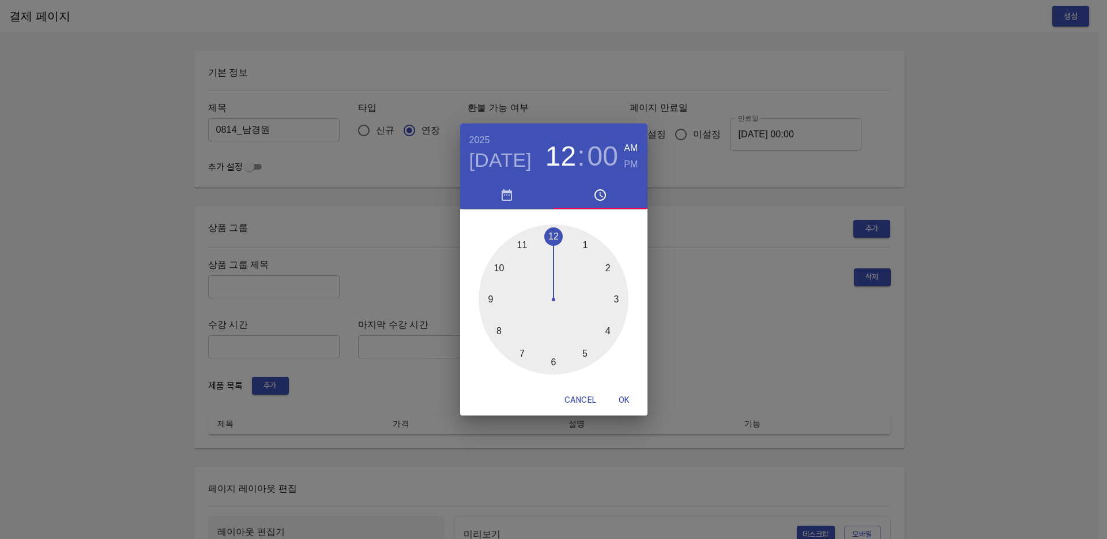
click at [624, 402] on span "OK" at bounding box center [625, 400] width 28 height 14
type input "2025-08-21 00:00"
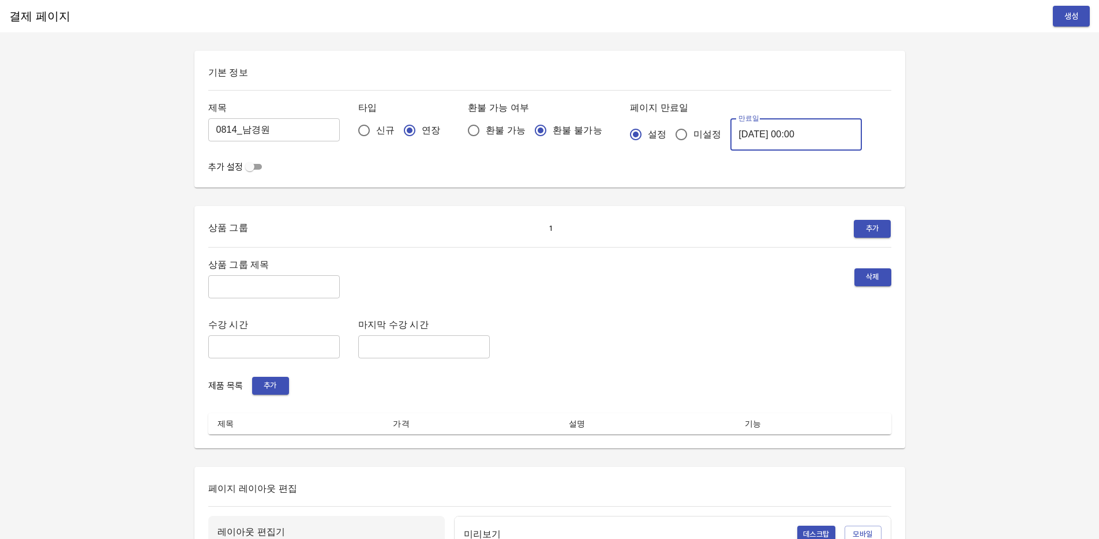
click at [271, 291] on input "text" at bounding box center [274, 286] width 132 height 23
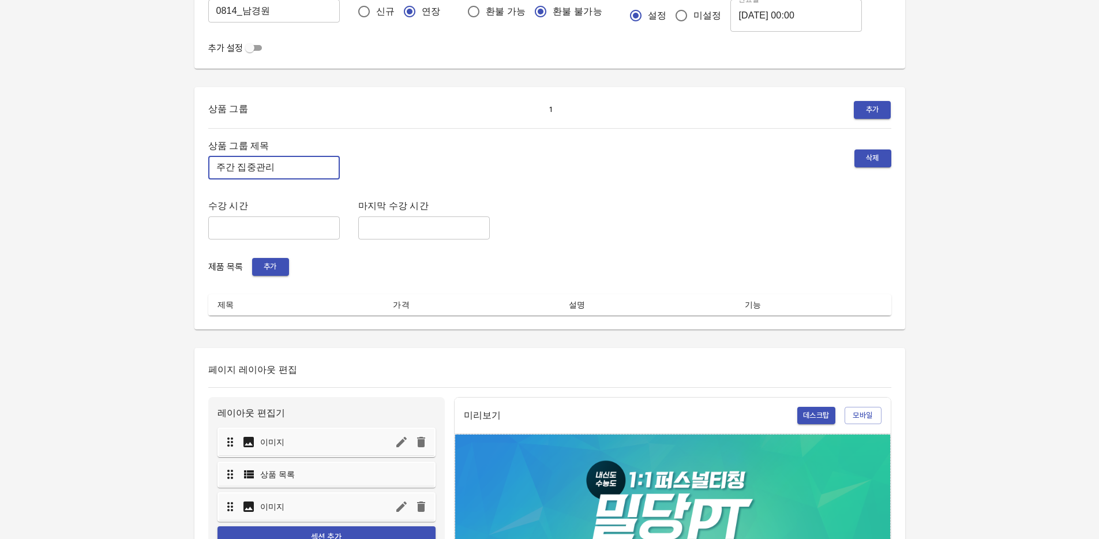
type input "주간 집중관리"
click at [265, 265] on span "추가" at bounding box center [270, 266] width 25 height 13
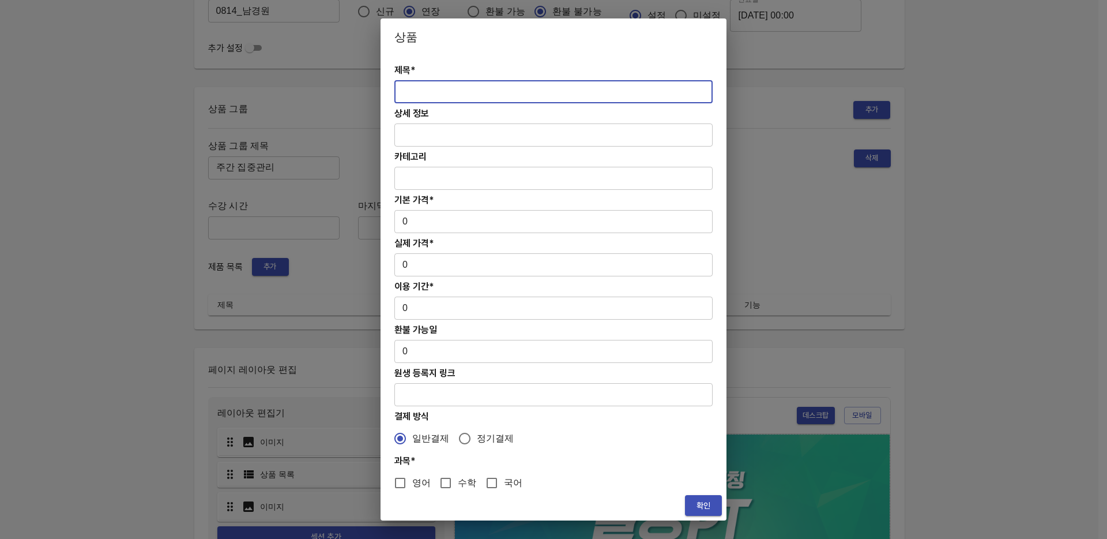
click at [456, 89] on input "text" at bounding box center [554, 91] width 318 height 23
paste input "[연장] 고등 주간 집중관리 영어 4주(약 1개월) 프로그램"
type input "[연장] 고등 주간 집중관리 영어 4주(약 1개월) 프로그램"
click at [429, 233] on div "제목* [연장] 고등 주간 집중관리 영어 4주(약 1개월) 프로그램 ​ 상세 정보 ​ 카테고리 ​ 기본 가격* 0 ​ 실제 가격* 0 ​ 이용…" at bounding box center [554, 272] width 346 height 435
click at [433, 226] on input "0" at bounding box center [554, 221] width 318 height 23
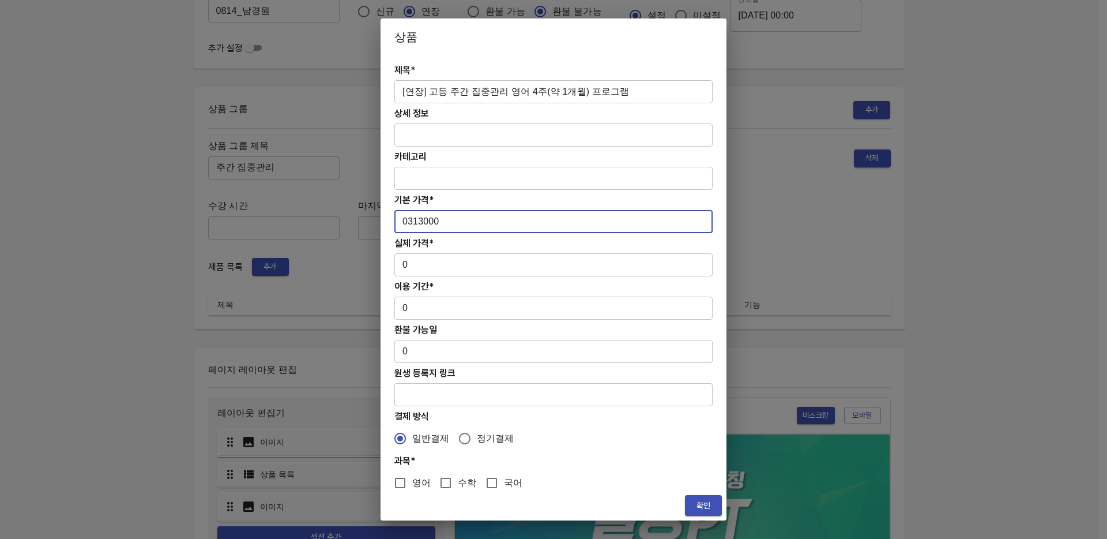
click at [410, 220] on input "0313000" at bounding box center [554, 221] width 318 height 23
drag, startPoint x: 450, startPoint y: 225, endPoint x: 400, endPoint y: 222, distance: 50.8
click at [400, 222] on input "313000" at bounding box center [554, 221] width 318 height 23
type input "313000"
click at [419, 264] on input "0" at bounding box center [554, 264] width 318 height 23
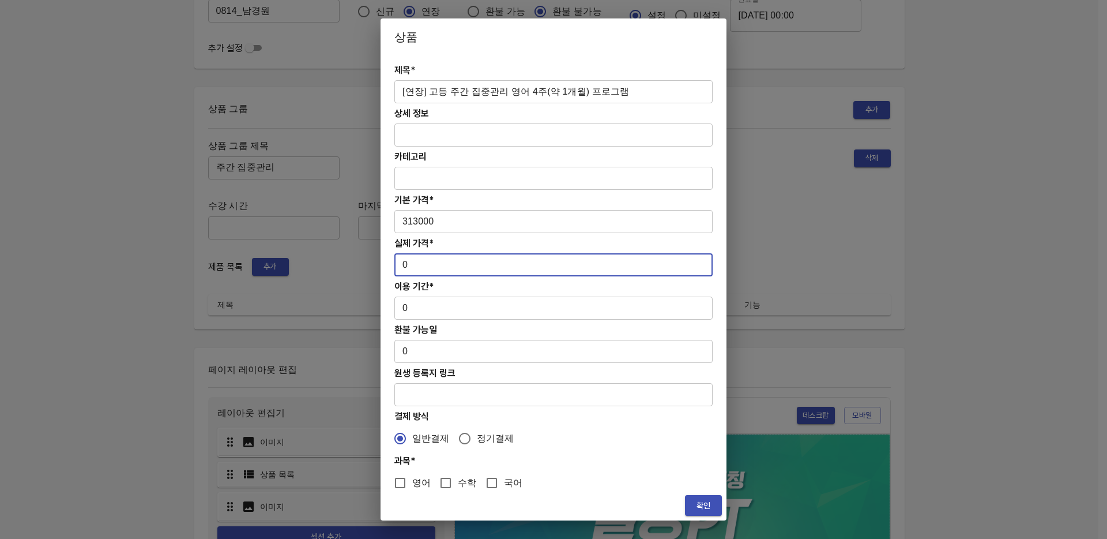
paste input "313000"
click at [410, 265] on input "0313000" at bounding box center [554, 264] width 318 height 23
type input "313000"
click at [429, 305] on input "0" at bounding box center [554, 307] width 318 height 23
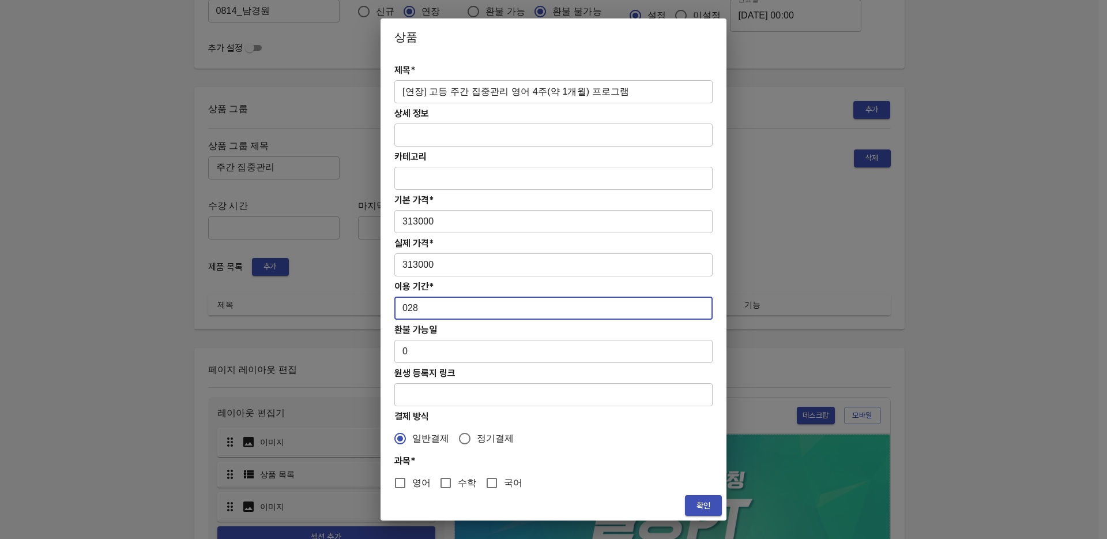
click at [411, 307] on input "028" at bounding box center [554, 307] width 318 height 23
click at [409, 307] on input "028" at bounding box center [554, 307] width 318 height 23
type input "28"
click at [409, 476] on input "영어" at bounding box center [400, 483] width 24 height 24
checkbox input "true"
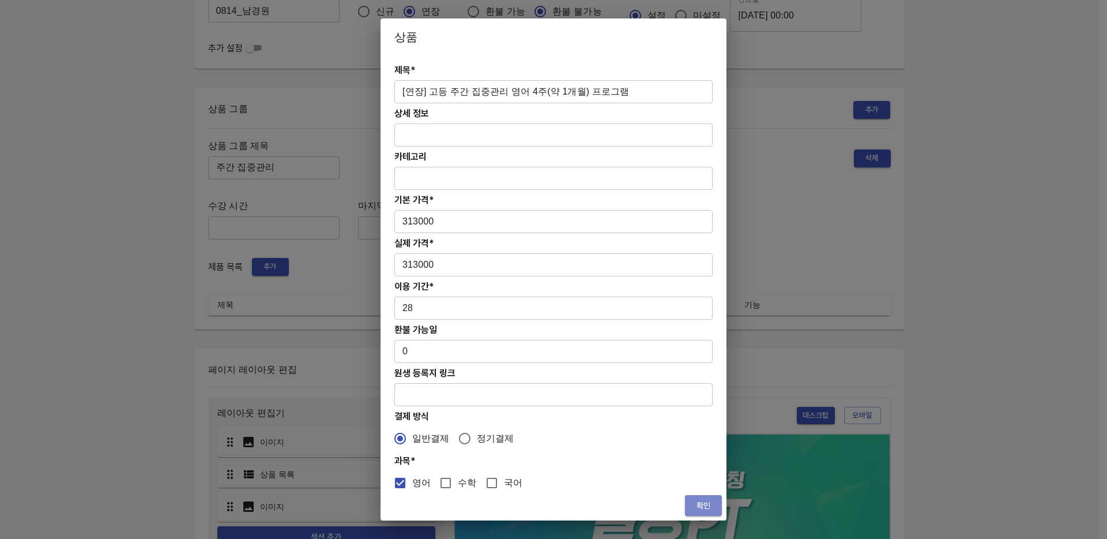
click at [706, 505] on span "확인" at bounding box center [703, 505] width 18 height 14
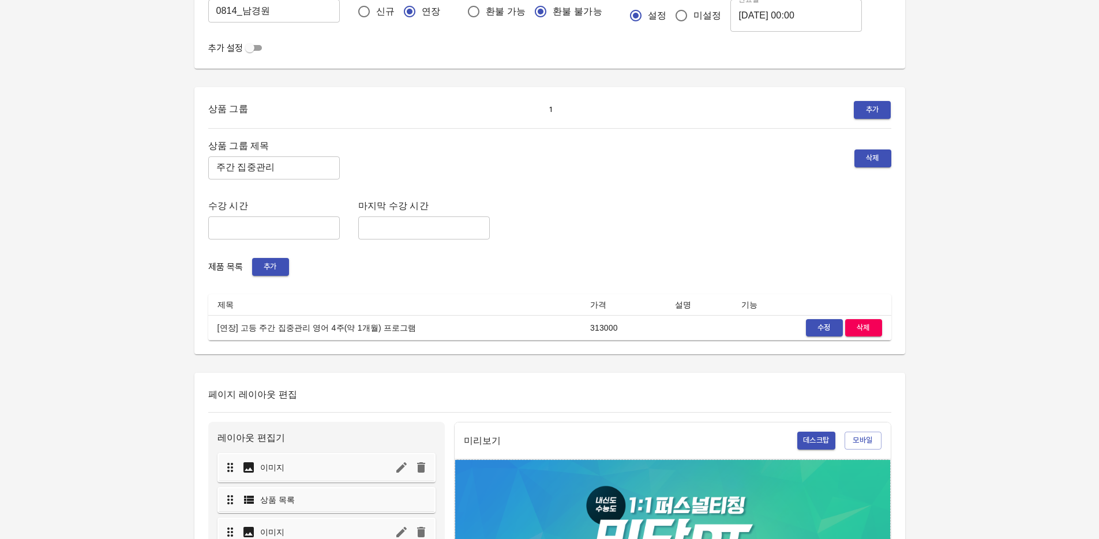
scroll to position [0, 0]
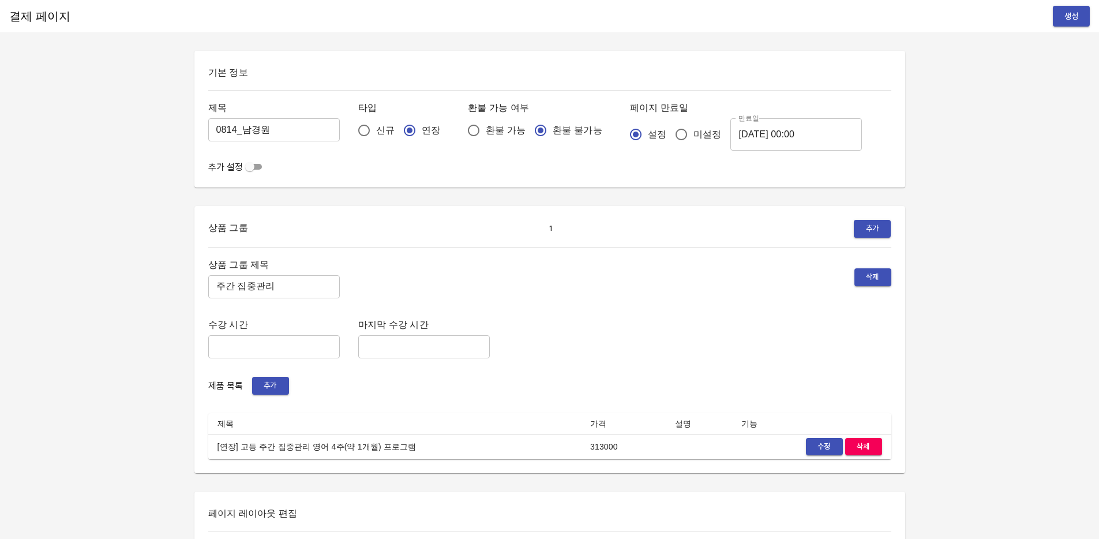
click at [1084, 17] on button "생성" at bounding box center [1071, 16] width 37 height 21
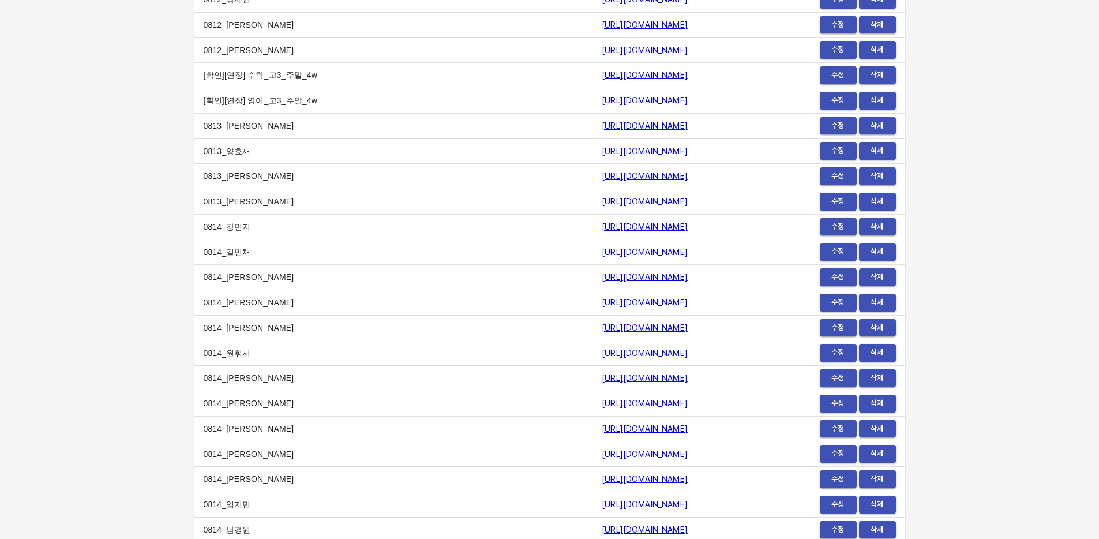
scroll to position [13942, 0]
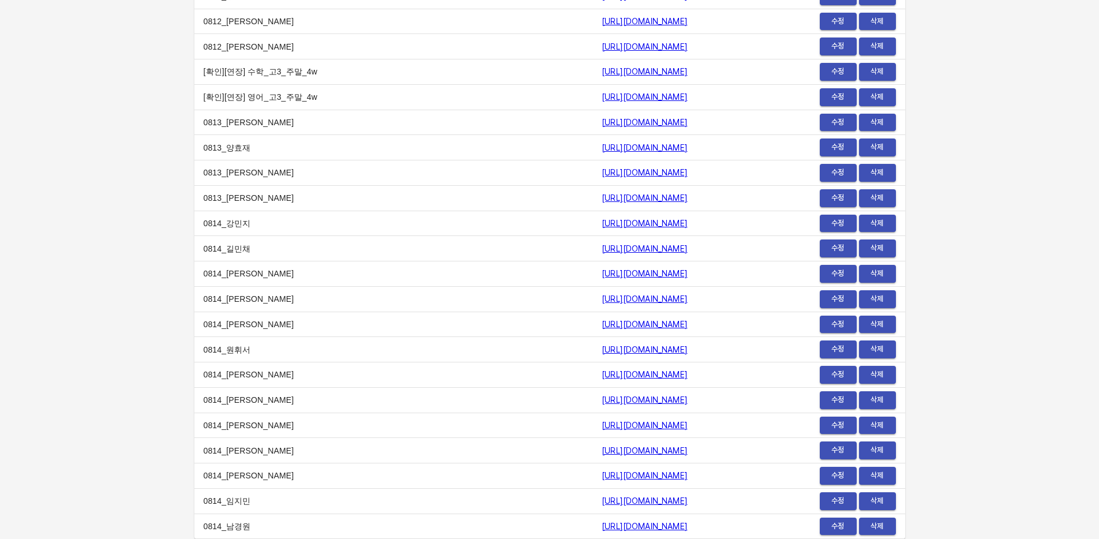
click at [836, 502] on span "수정" at bounding box center [837, 500] width 25 height 13
drag, startPoint x: 686, startPoint y: 521, endPoint x: 453, endPoint y: 528, distance: 233.1
click at [592, 528] on td "https://payment.mildang.kr/HAkguLAK3t1kN3WHuDjrk" at bounding box center [675, 525] width 167 height 25
copy link "https://payment.mildang.kr/HAkguLAK3t1kN3WHuDjrk"
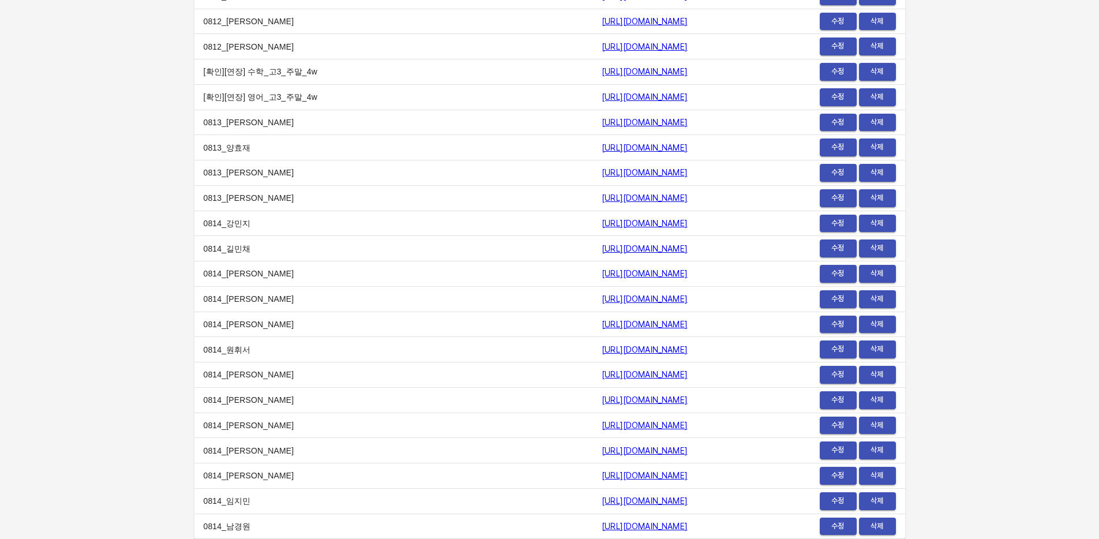
click at [313, 215] on td "0814_강민지" at bounding box center [393, 223] width 399 height 25
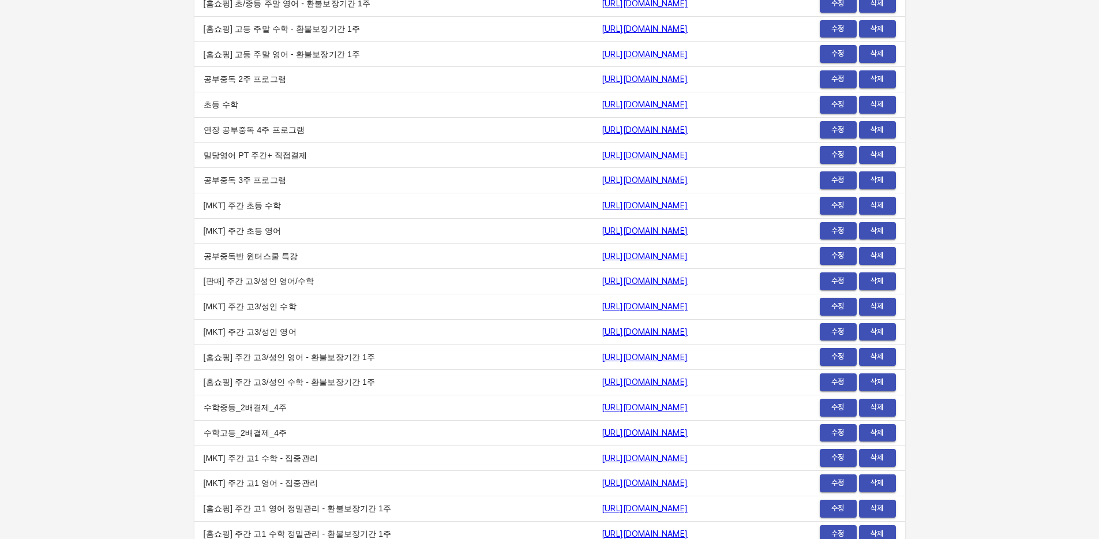
scroll to position [0, 0]
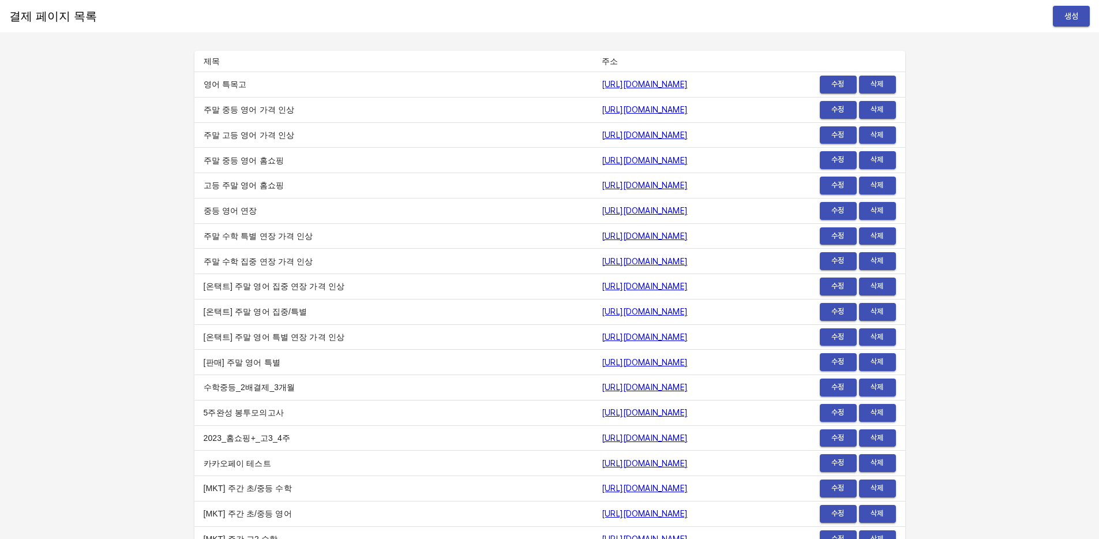
click at [1072, 10] on span "생성" at bounding box center [1071, 16] width 18 height 14
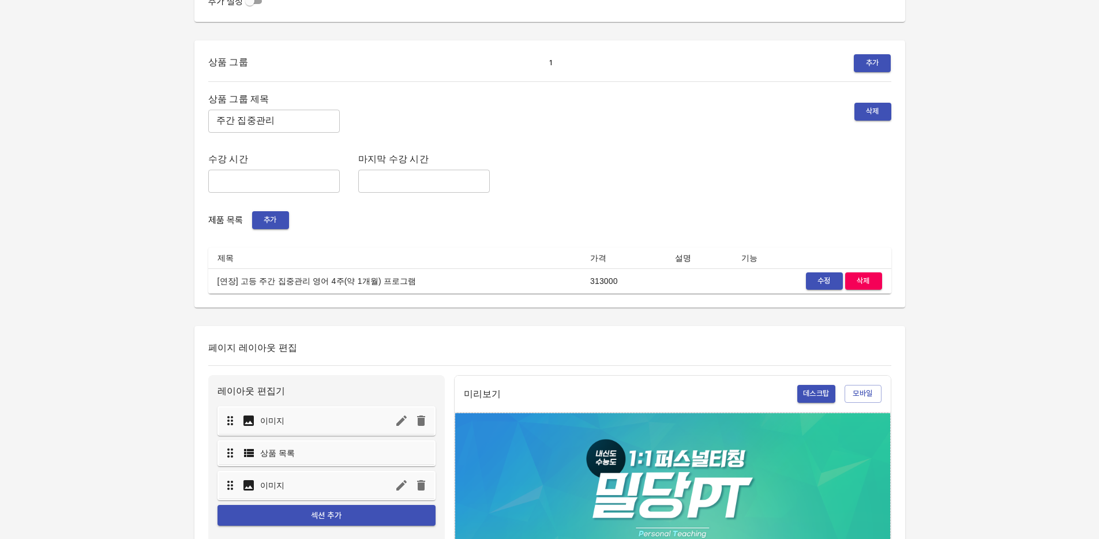
scroll to position [250, 0]
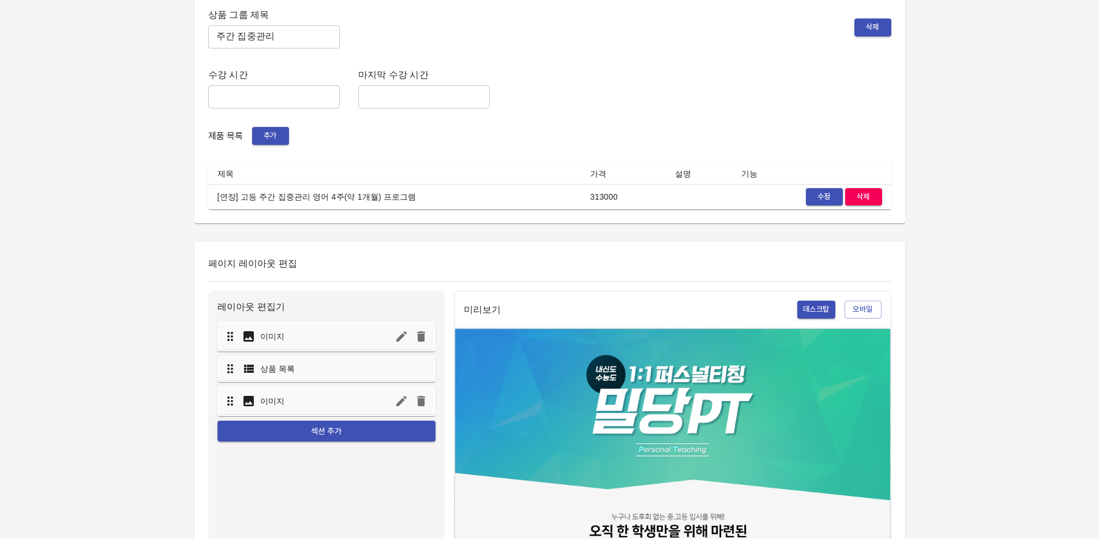
click at [822, 202] on span "수정" at bounding box center [824, 196] width 25 height 13
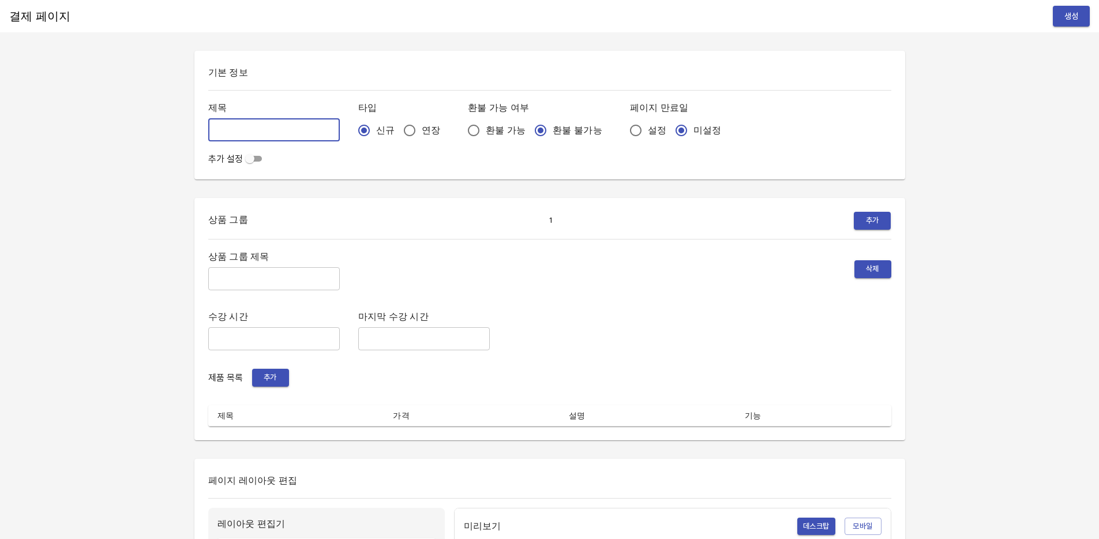
click at [265, 128] on input "text" at bounding box center [274, 129] width 132 height 23
type input "0814_[PERSON_NAME]"
click at [397, 123] on input "연장" at bounding box center [409, 130] width 24 height 24
radio input "true"
click at [648, 133] on span "설정" at bounding box center [657, 130] width 18 height 14
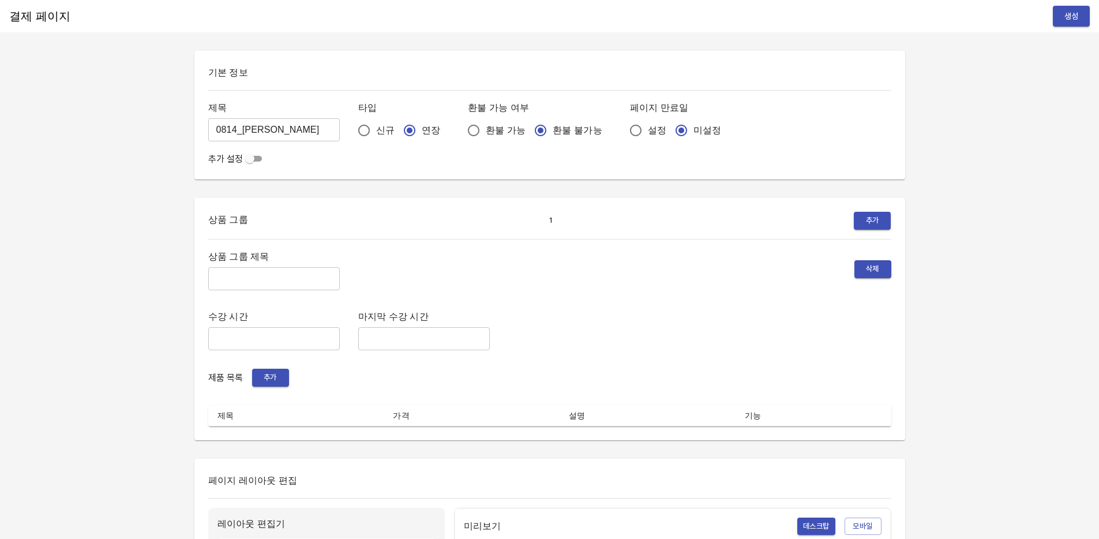
click at [623, 133] on input "설정" at bounding box center [635, 130] width 24 height 24
radio input "true"
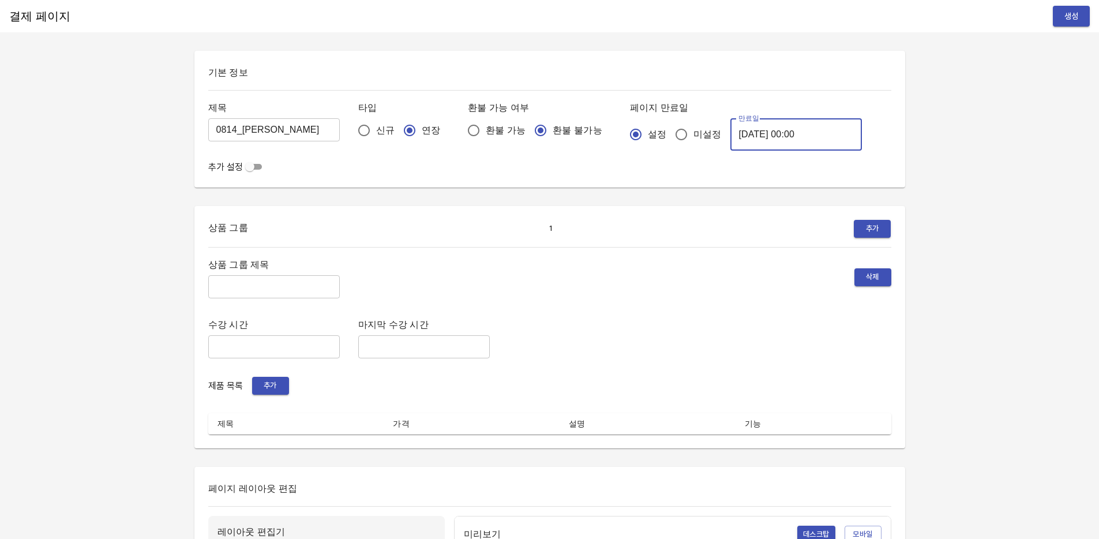
click at [783, 134] on input "[DATE] 00:00" at bounding box center [796, 134] width 132 height 32
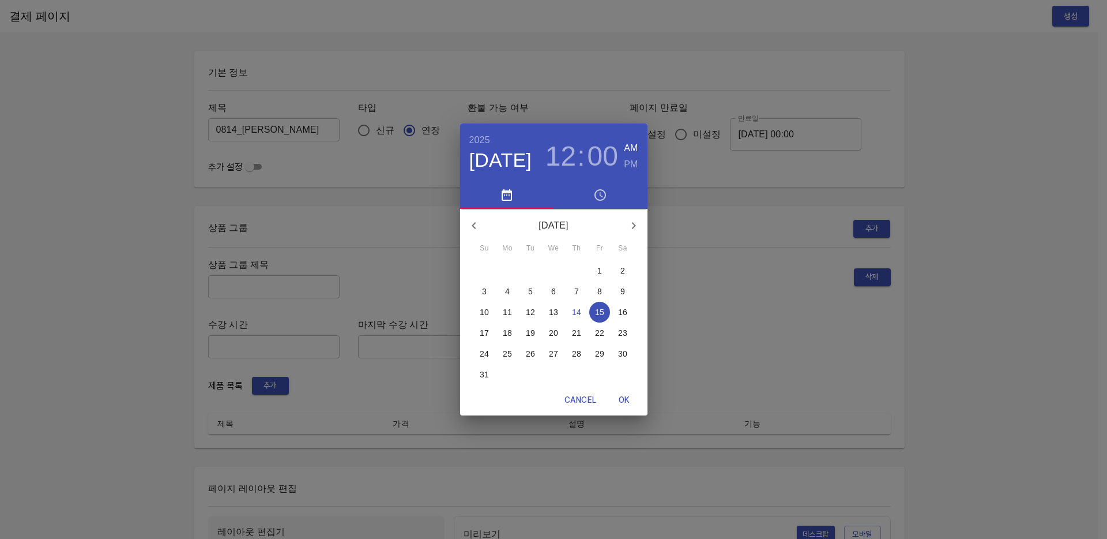
click at [581, 330] on p "21" at bounding box center [576, 333] width 9 height 12
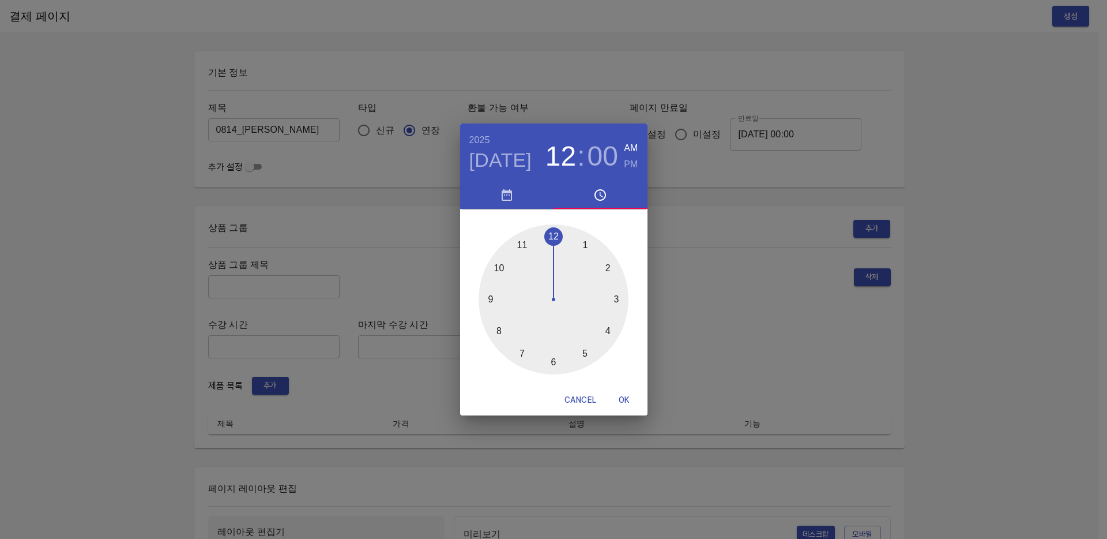
click at [625, 396] on span "OK" at bounding box center [625, 400] width 28 height 14
type input "[DATE] 00:00"
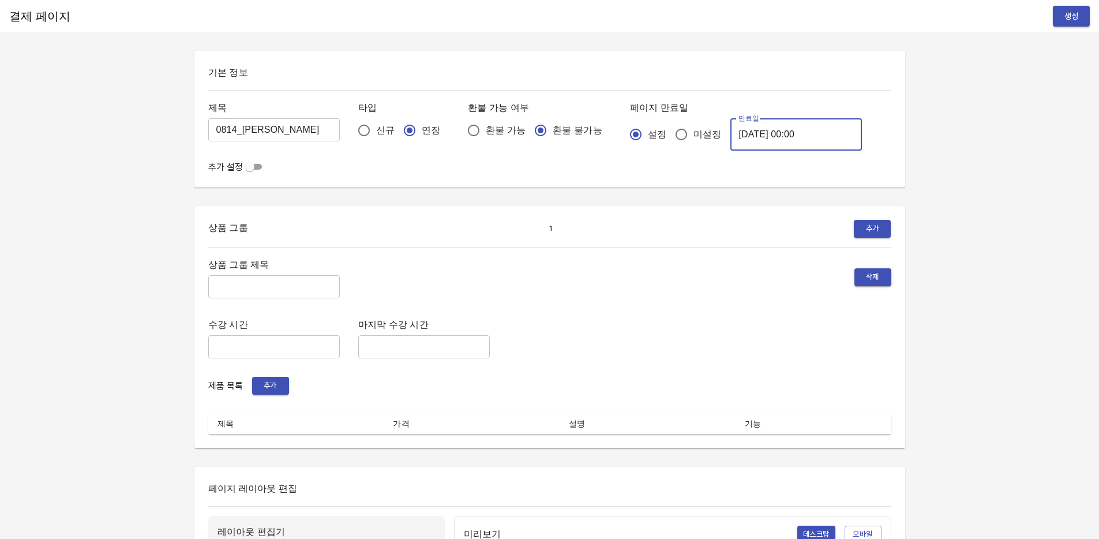
click at [264, 290] on input "text" at bounding box center [274, 286] width 132 height 23
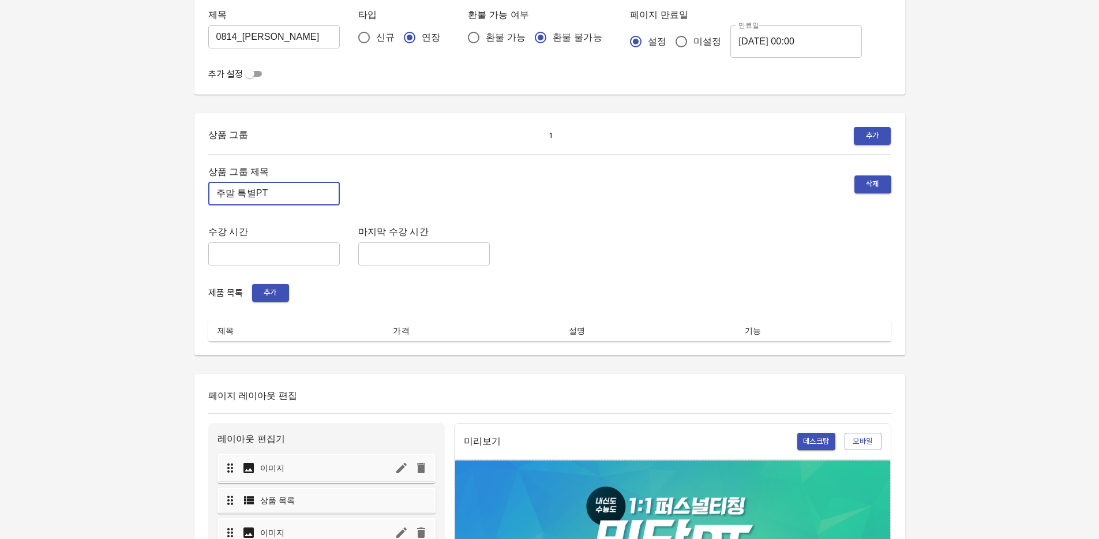
type input "주말 특별PT"
click at [269, 295] on span "추가" at bounding box center [270, 292] width 25 height 13
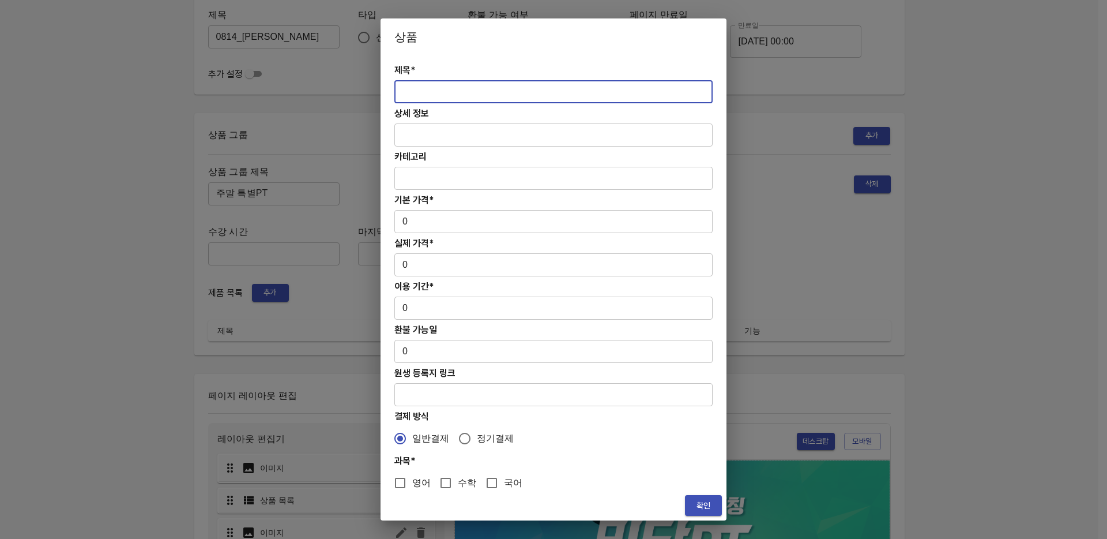
click at [464, 87] on input "text" at bounding box center [554, 91] width 318 height 23
paste input "[연장] 주말 고등 6시간 수학 4주(약 1개월) 특별PT"
type input "[연장] 주말 고등 6시간 수학 4주(약 1개월) 특별PT"
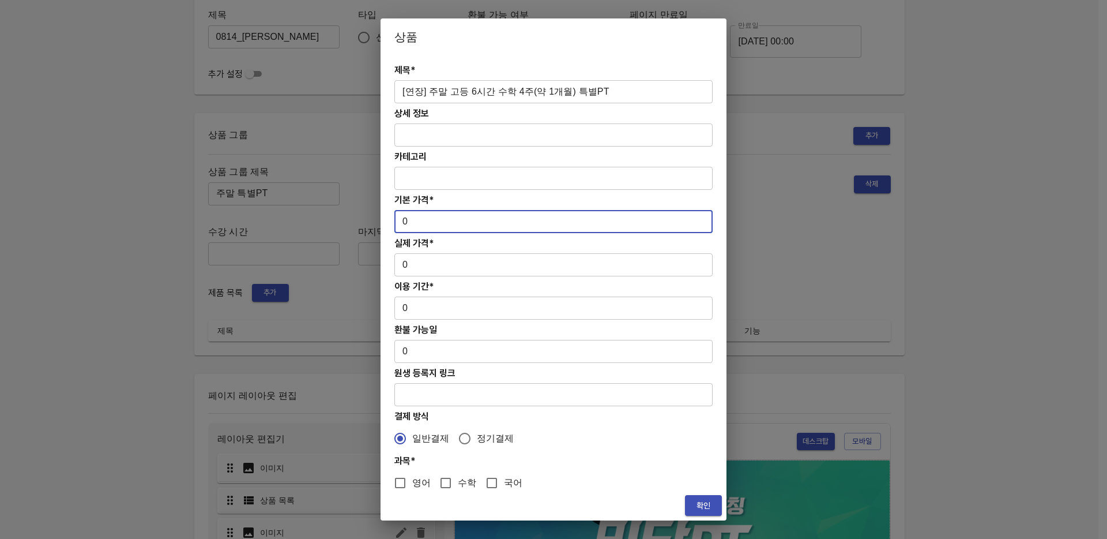
click at [433, 228] on input "0" at bounding box center [554, 221] width 318 height 23
click at [407, 222] on input "0313000" at bounding box center [554, 221] width 318 height 23
type input "313000"
click at [424, 261] on input "0" at bounding box center [554, 264] width 318 height 23
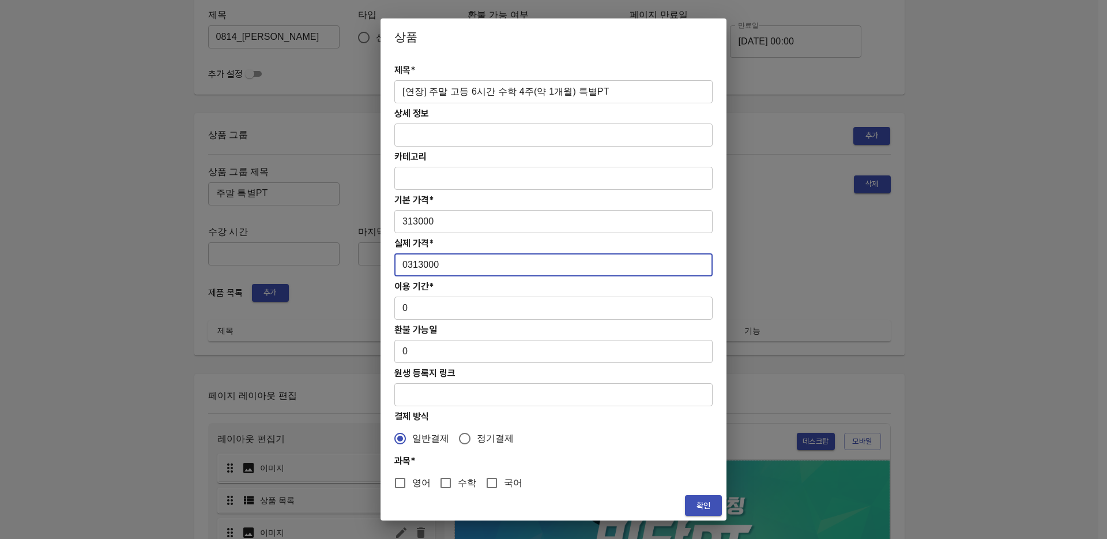
click at [409, 268] on input "0313000" at bounding box center [554, 264] width 318 height 23
type input "313000"
click at [466, 309] on input "0" at bounding box center [554, 307] width 318 height 23
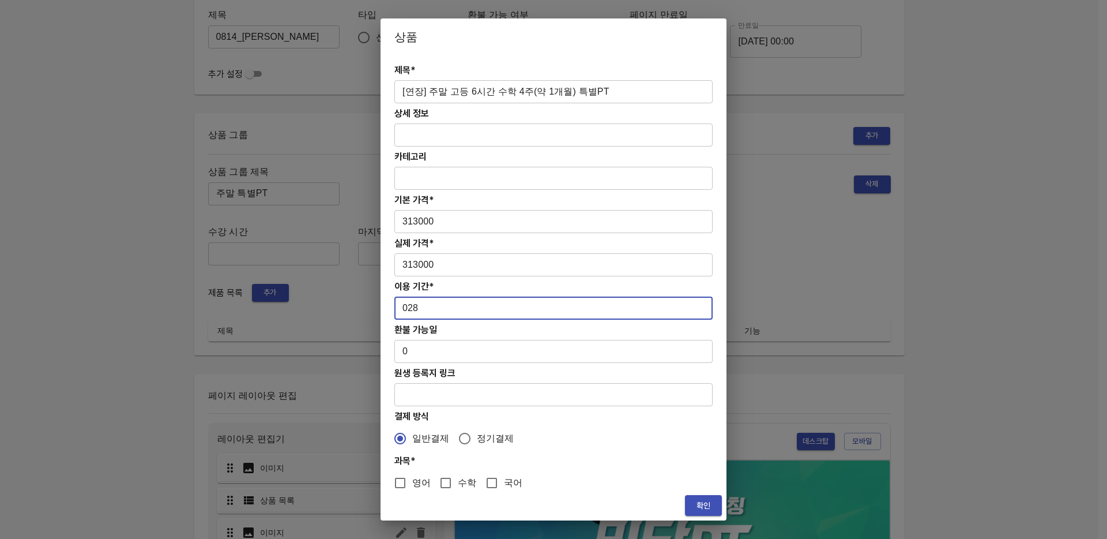
click at [407, 305] on input "028" at bounding box center [554, 307] width 318 height 23
type input "28"
click at [445, 483] on input "수학" at bounding box center [446, 483] width 24 height 24
checkbox input "true"
click at [700, 505] on span "확인" at bounding box center [703, 505] width 18 height 14
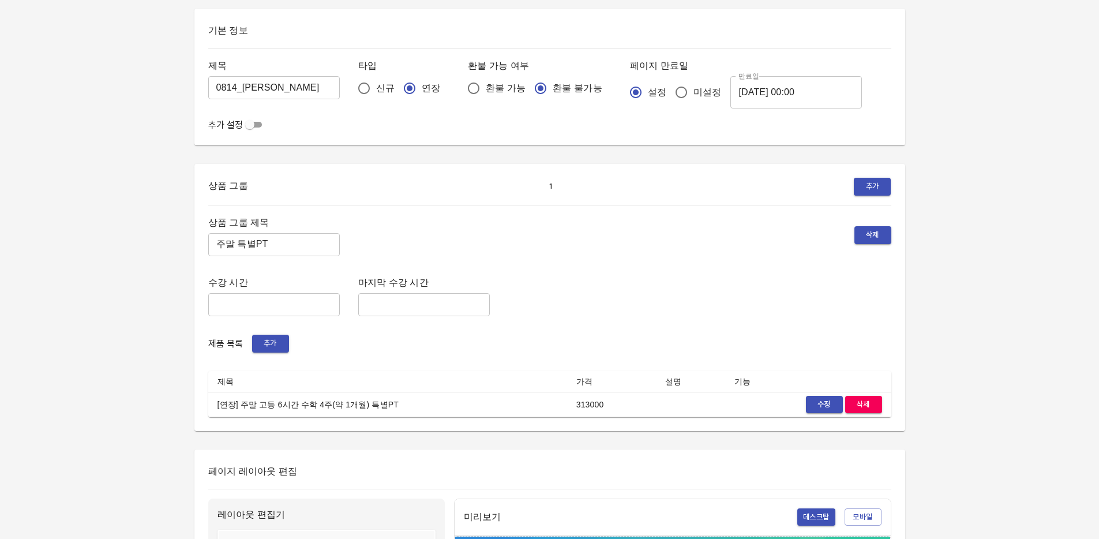
scroll to position [0, 0]
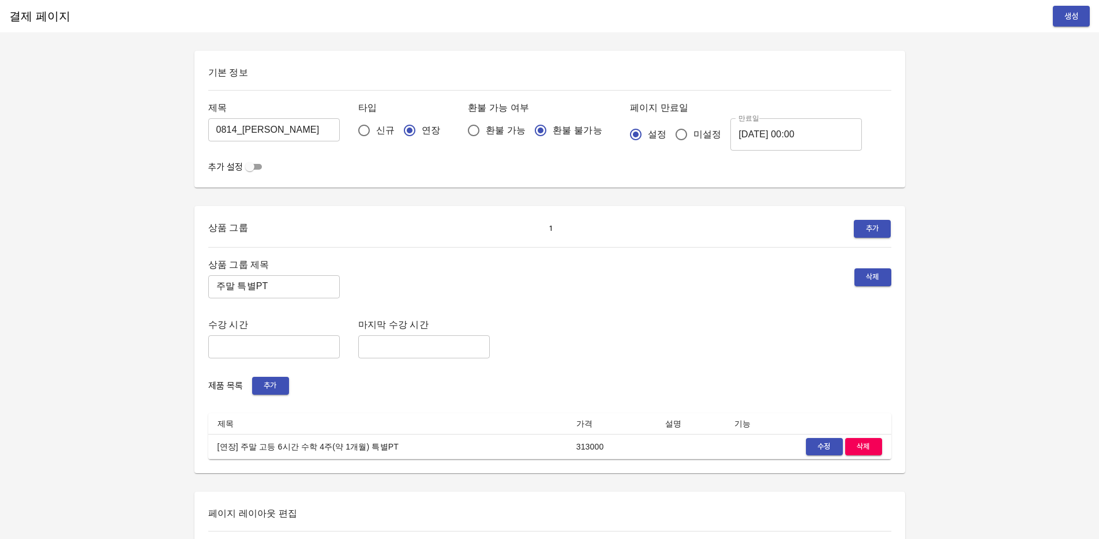
click at [1083, 15] on button "생성" at bounding box center [1071, 16] width 37 height 21
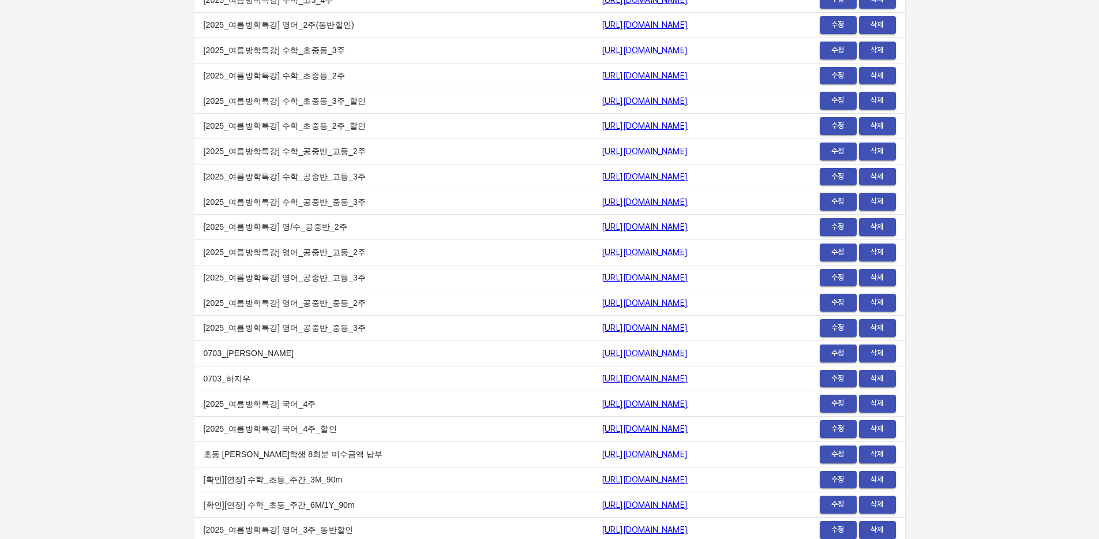
scroll to position [13967, 0]
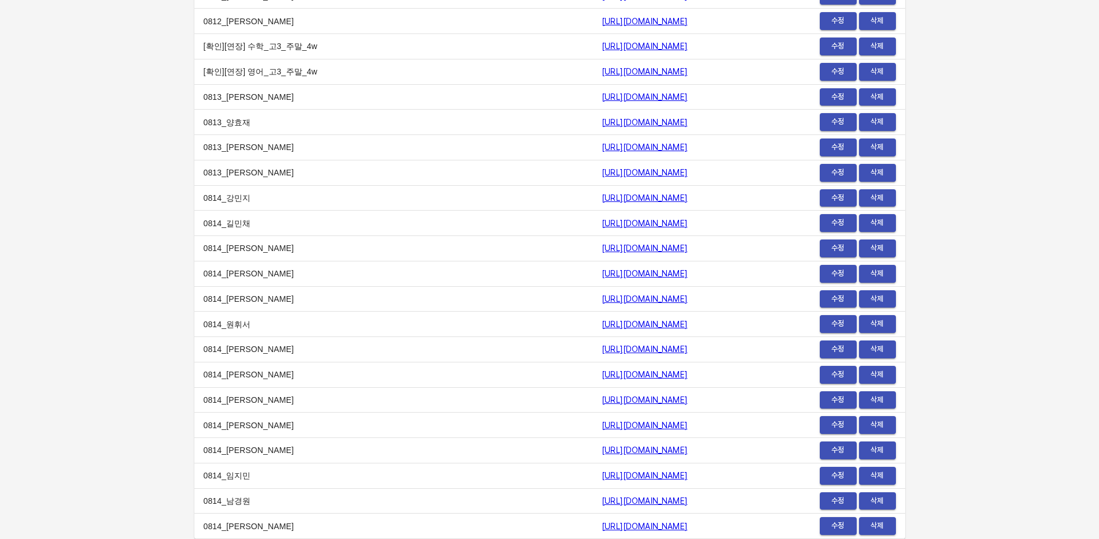
drag, startPoint x: 671, startPoint y: 525, endPoint x: 452, endPoint y: 523, distance: 219.8
click at [592, 523] on td "[URL][DOMAIN_NAME]" at bounding box center [675, 525] width 167 height 25
copy link "[URL][DOMAIN_NAME]"
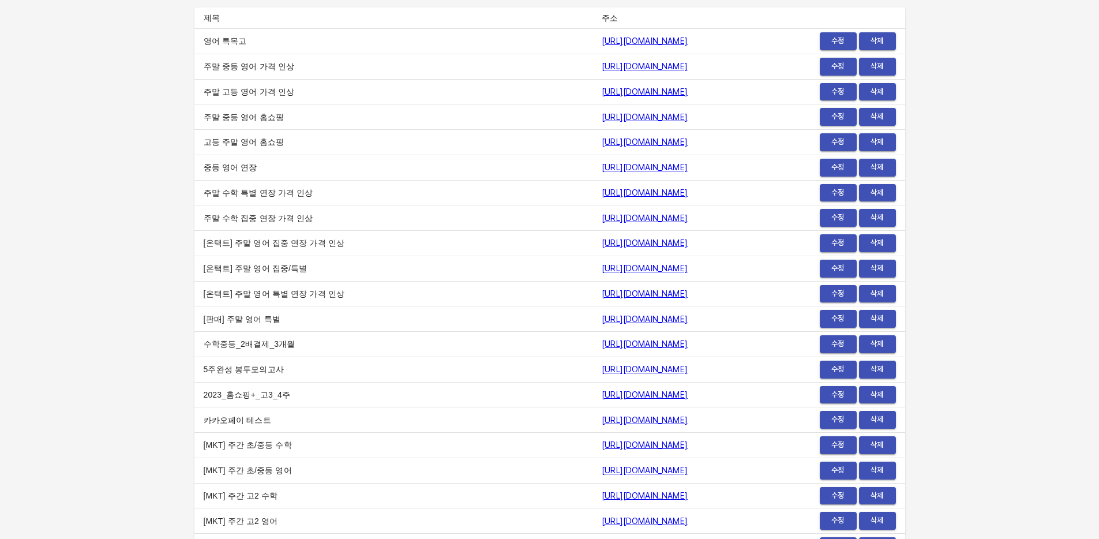
scroll to position [0, 0]
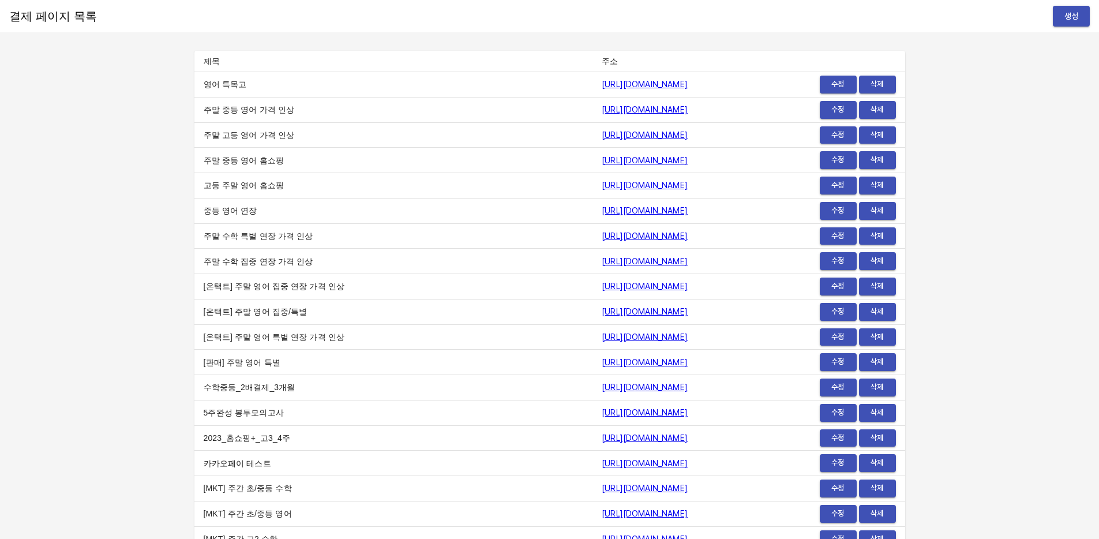
click at [1077, 26] on button "생성" at bounding box center [1071, 16] width 37 height 21
click at [1073, 21] on span "생성" at bounding box center [1071, 16] width 18 height 14
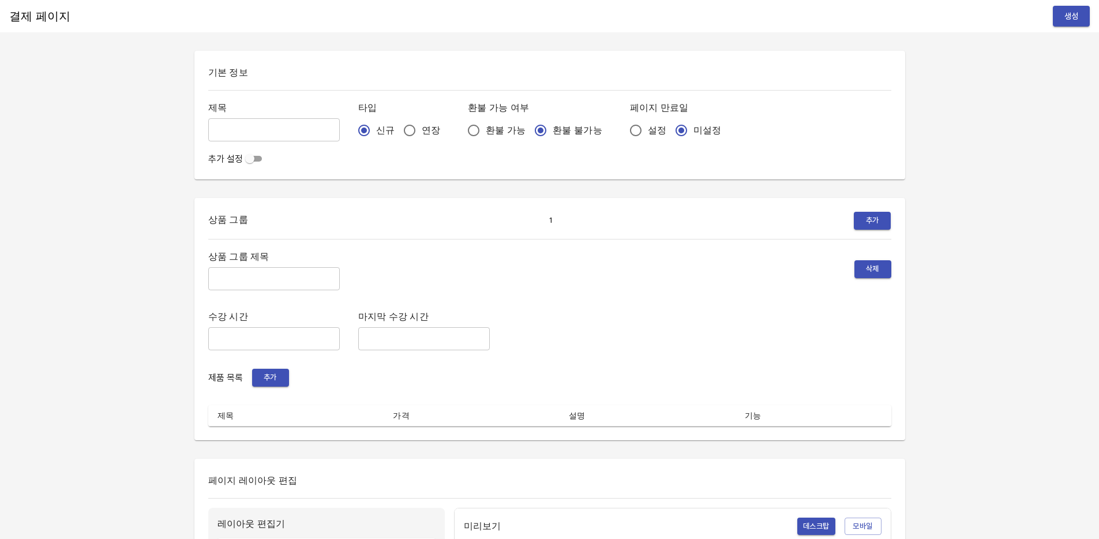
click at [263, 129] on input "text" at bounding box center [274, 129] width 132 height 23
type input "0814_[PERSON_NAME]"
click at [397, 127] on input "연장" at bounding box center [409, 130] width 24 height 24
radio input "true"
click at [648, 132] on span "설정" at bounding box center [657, 130] width 18 height 14
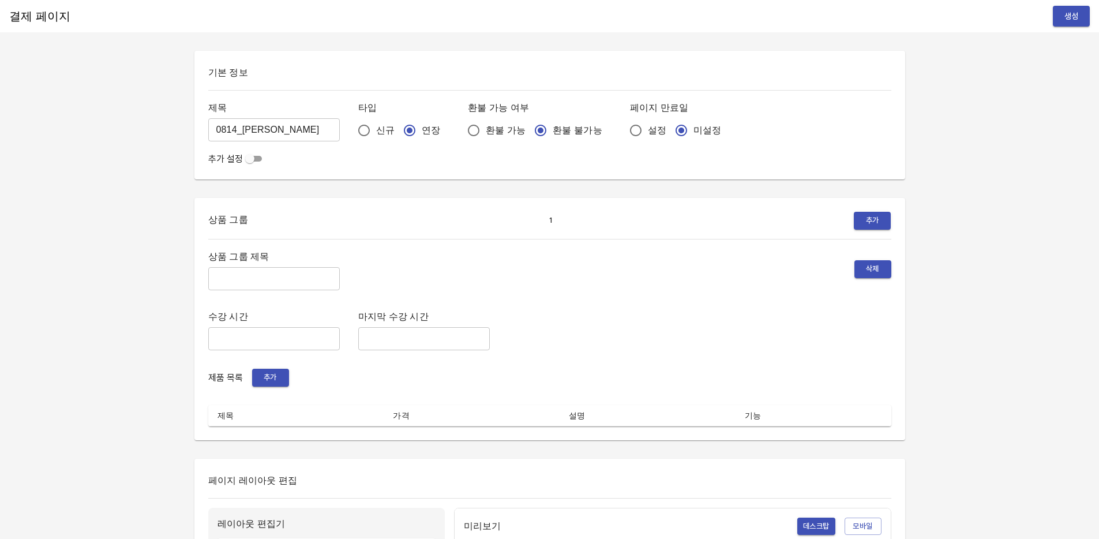
click at [623, 132] on input "설정" at bounding box center [635, 130] width 24 height 24
radio input "true"
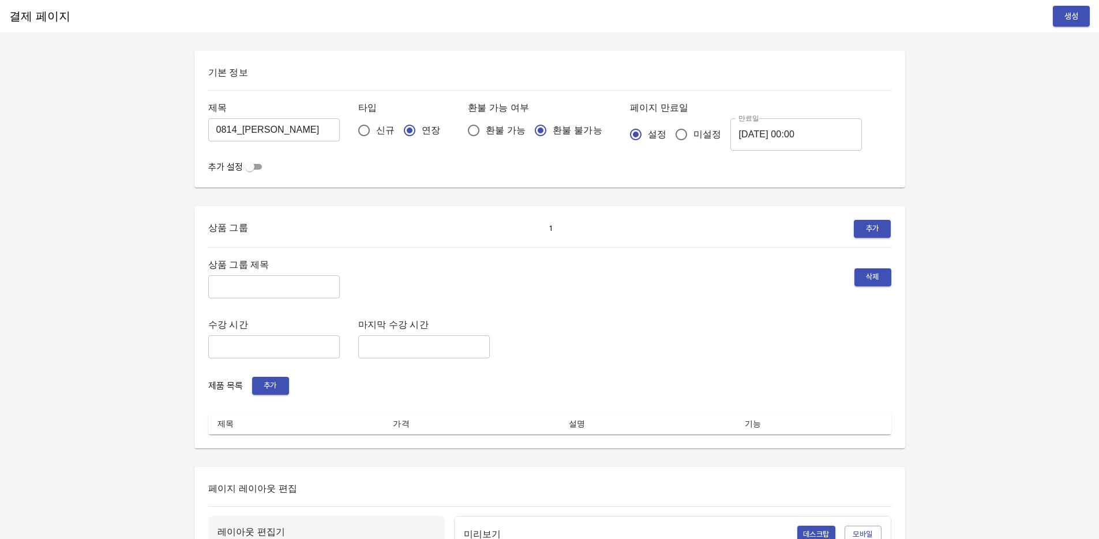
click at [764, 128] on input "2025-08-15 00:00" at bounding box center [796, 134] width 132 height 32
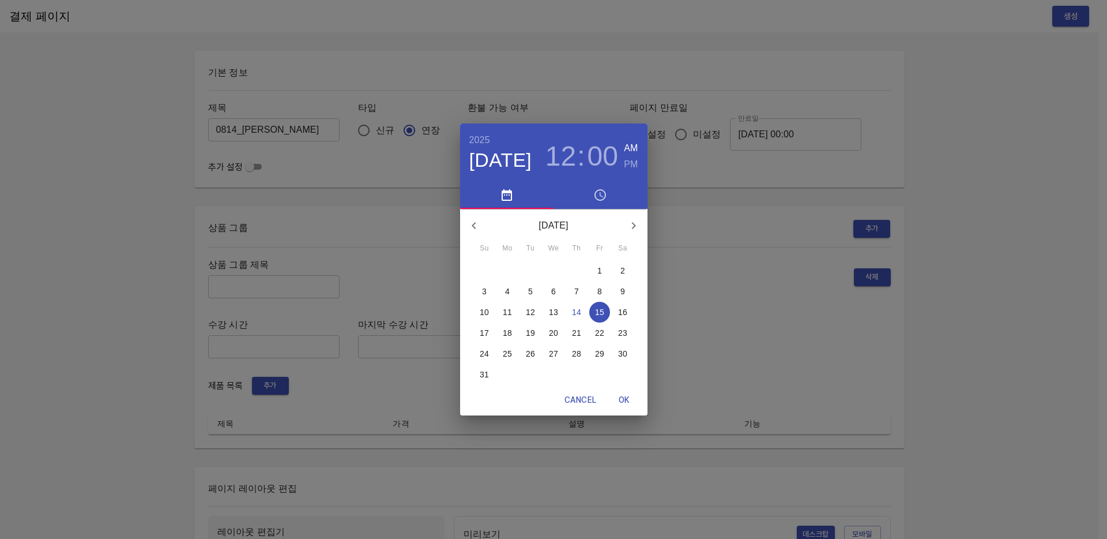
click at [573, 330] on p "21" at bounding box center [576, 333] width 9 height 12
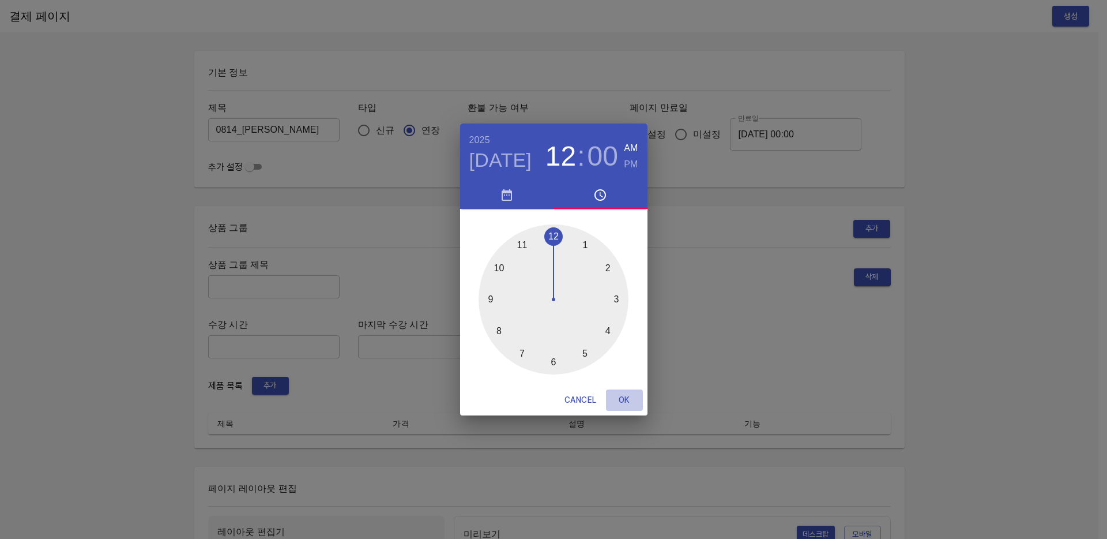
click at [623, 396] on span "OK" at bounding box center [625, 400] width 28 height 14
type input "2025-08-21 00:00"
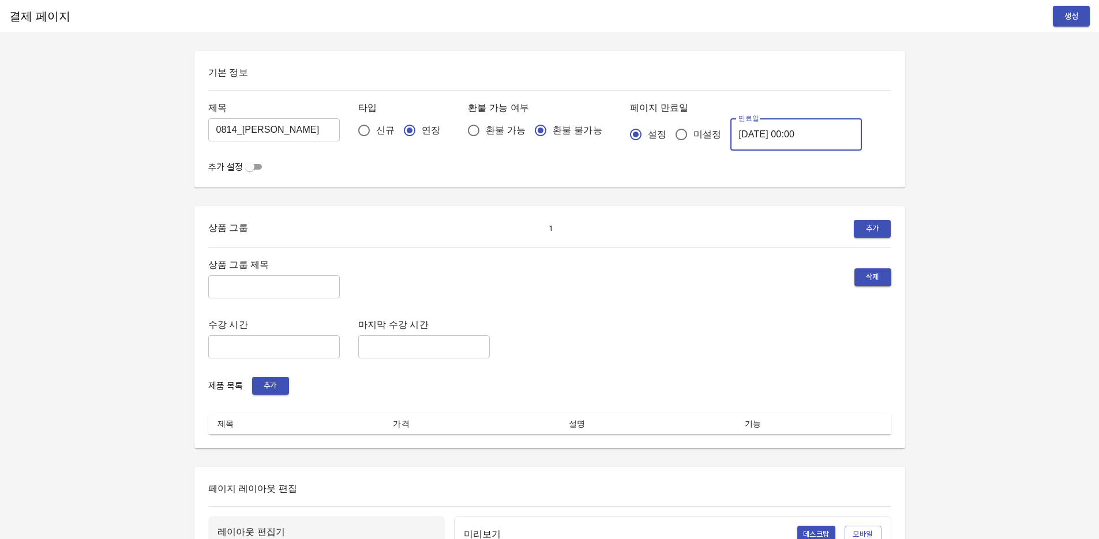
click at [245, 288] on input "text" at bounding box center [274, 286] width 132 height 23
type input "주간 집중관리"
click at [273, 388] on span "추가" at bounding box center [270, 385] width 25 height 13
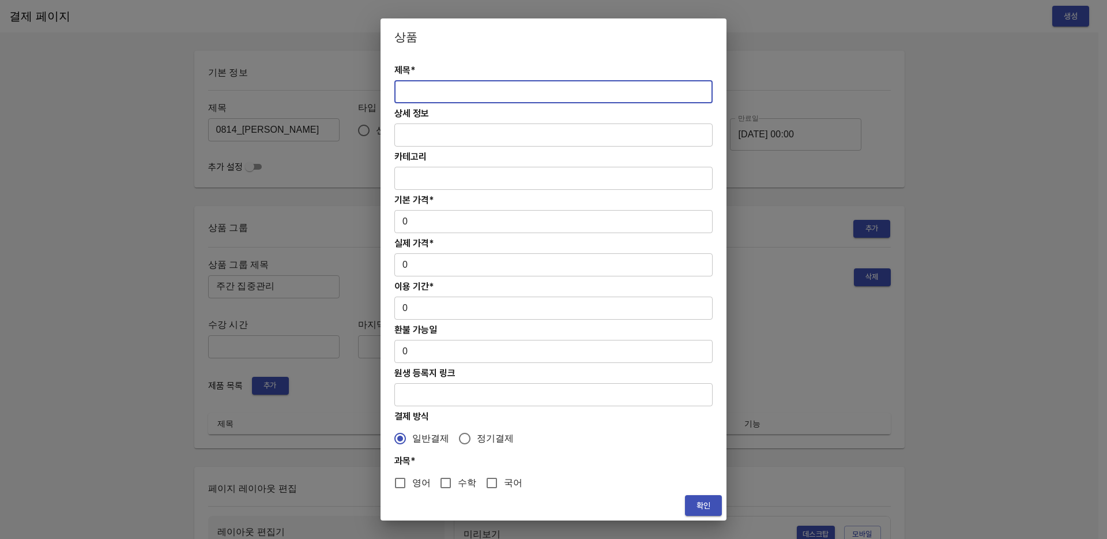
click at [454, 90] on input "text" at bounding box center [554, 91] width 318 height 23
paste input "[연장] 주말 중등 6시간 영어 4주(약 1개월) 특별PT"
type input "[연장] 주말 중등 6시간 영어 4주(약 1개월) 특별PT"
click at [453, 223] on input "0" at bounding box center [554, 221] width 318 height 23
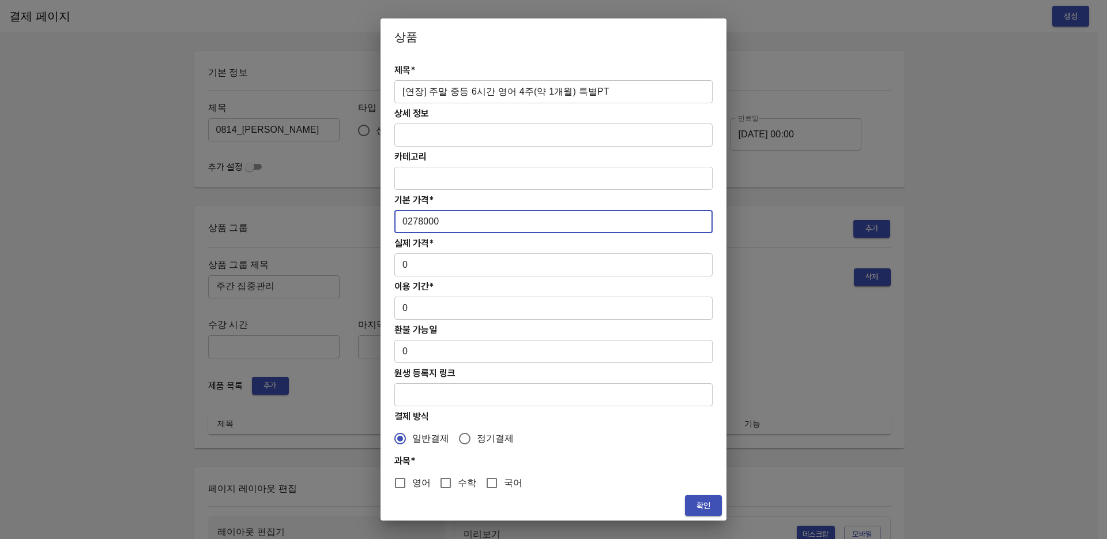
drag, startPoint x: 409, startPoint y: 221, endPoint x: 448, endPoint y: 220, distance: 39.2
click at [449, 220] on input "0278000" at bounding box center [554, 221] width 318 height 23
click at [408, 221] on input "0278000" at bounding box center [554, 221] width 318 height 23
type input "278000"
click at [423, 263] on input "0" at bounding box center [554, 264] width 318 height 23
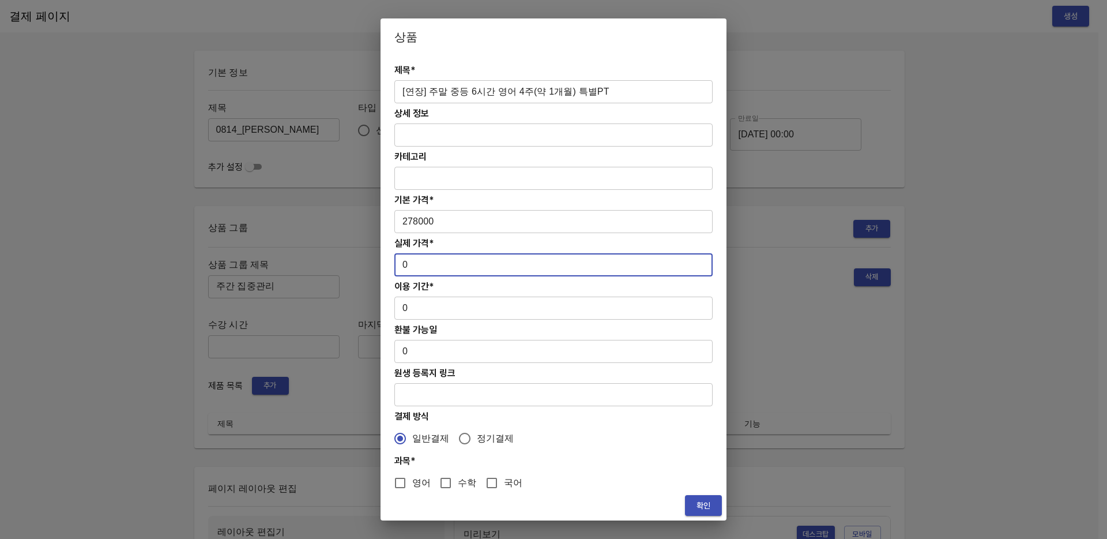
paste input "278000"
click at [410, 263] on input "0278000" at bounding box center [554, 264] width 318 height 23
type input "278000"
click at [420, 305] on input "0" at bounding box center [554, 307] width 318 height 23
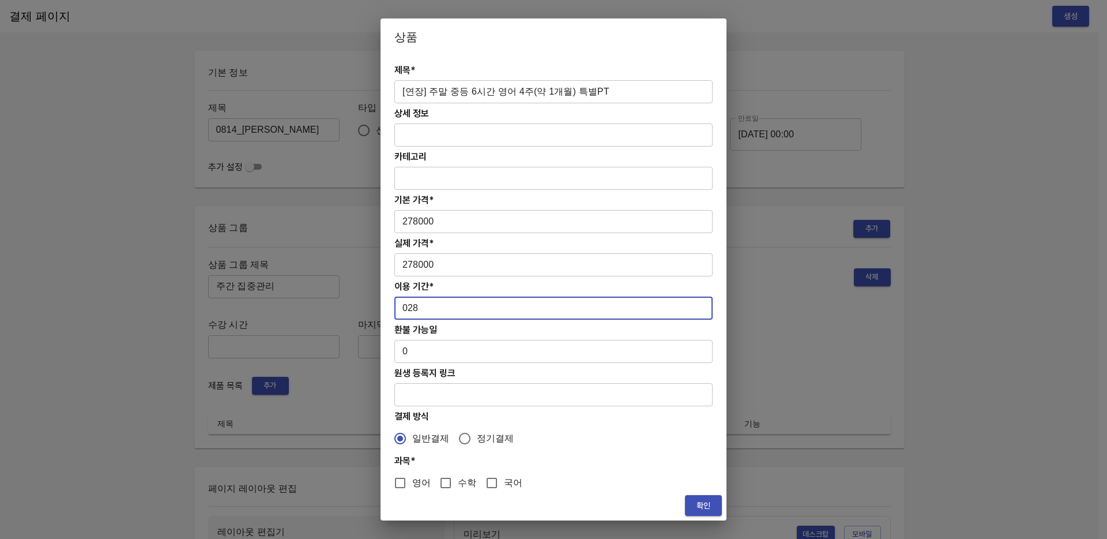
click at [409, 310] on input "028" at bounding box center [554, 307] width 318 height 23
type input "28"
click at [415, 480] on span "영어" at bounding box center [421, 483] width 18 height 14
click at [412, 480] on input "영어" at bounding box center [400, 483] width 24 height 24
checkbox input "true"
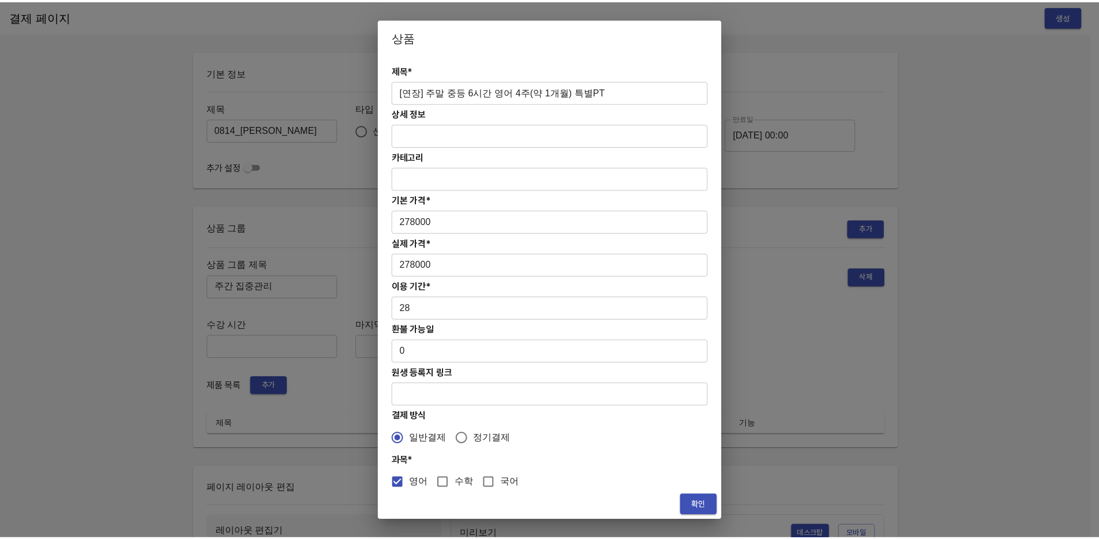
scroll to position [5, 0]
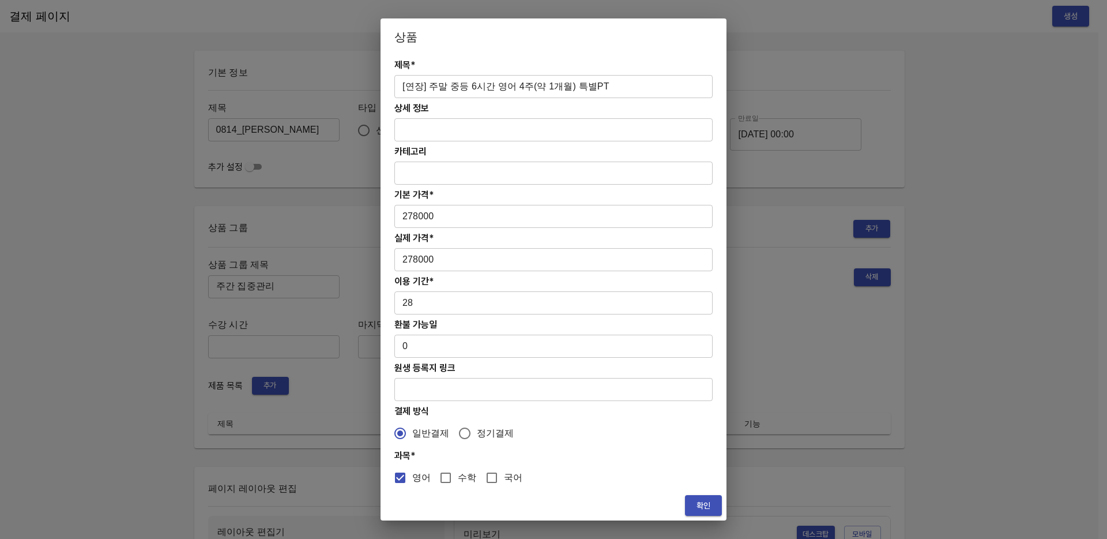
click at [695, 499] on span "확인" at bounding box center [703, 505] width 18 height 14
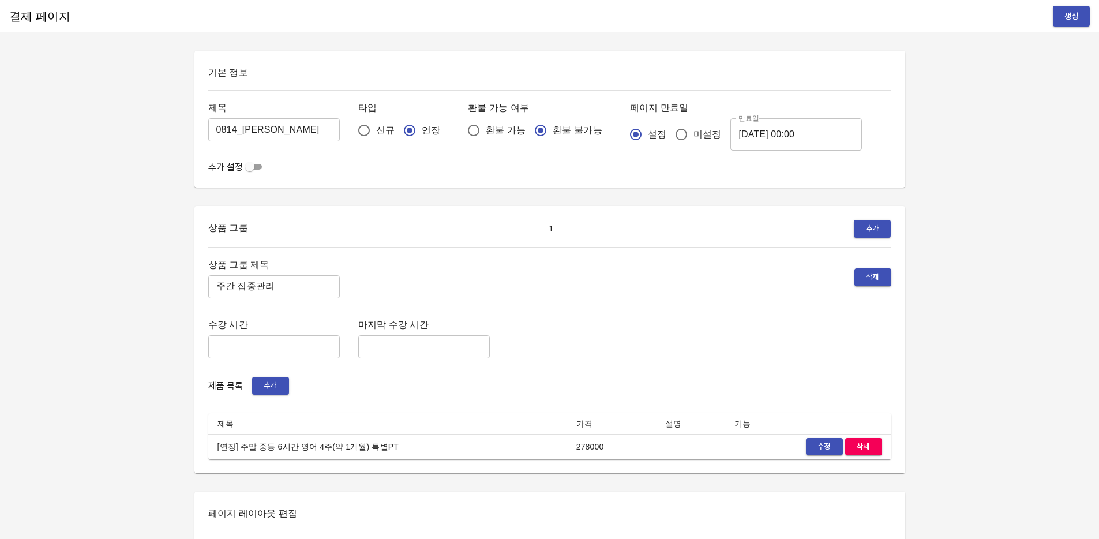
click at [1080, 16] on button "생성" at bounding box center [1071, 16] width 37 height 21
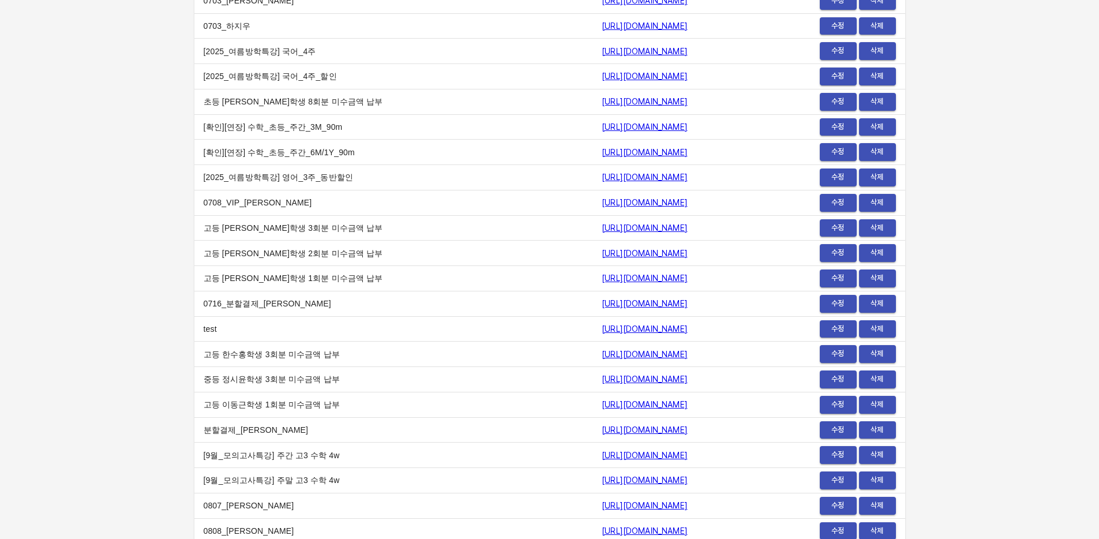
scroll to position [13993, 0]
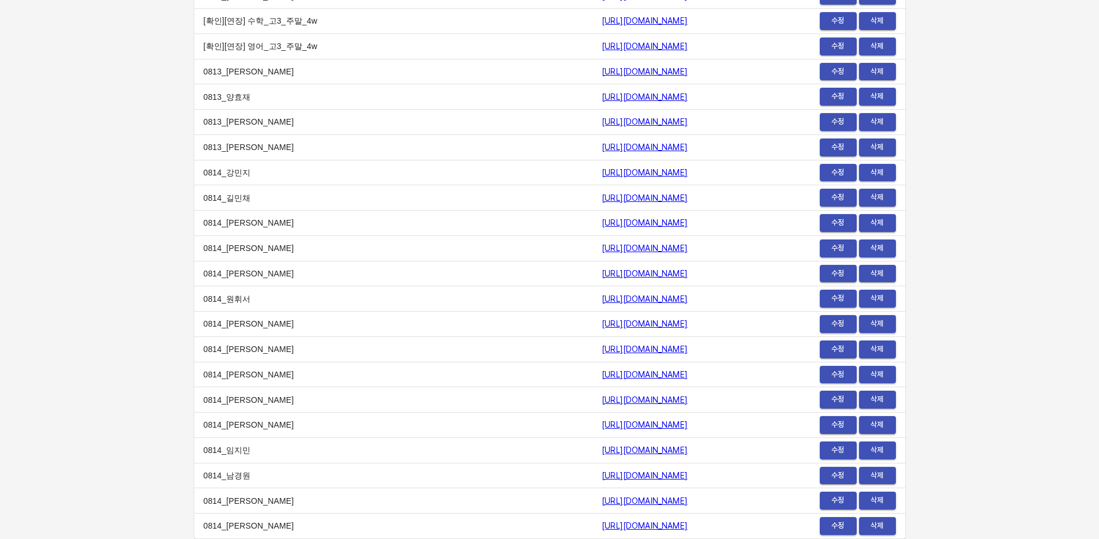
drag, startPoint x: 664, startPoint y: 529, endPoint x: 440, endPoint y: 526, distance: 225.0
click at [440, 526] on tr "0814_유민수 https://payment.mildang.kr/lPzYzVQrS1t_V0Pk5UV5p 수정 삭제" at bounding box center [549, 525] width 711 height 25
copy tr "0814_유민수 https://payment.mildang.kr/lPzYzVQrS1t_V0Pk5UV5p"
click at [750, 514] on td "https://payment.mildang.kr/lPzYzVQrS1t_V0Pk5UV5p" at bounding box center [675, 525] width 167 height 25
click at [839, 523] on span "수정" at bounding box center [837, 525] width 25 height 13
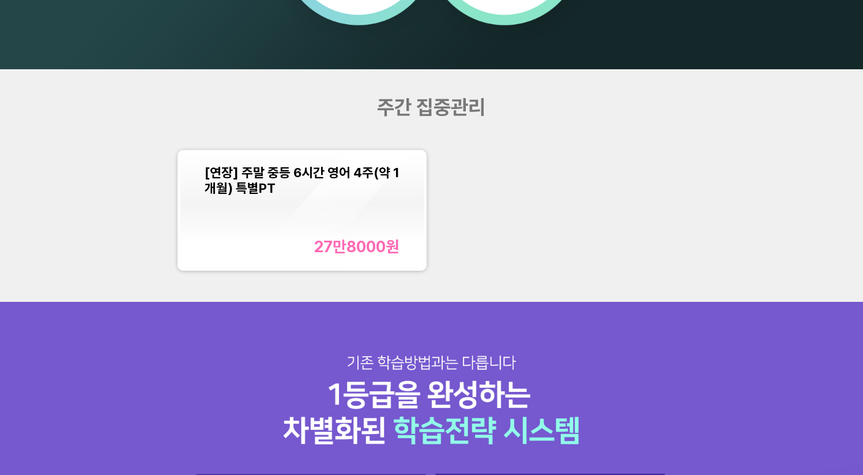
scroll to position [1081, 0]
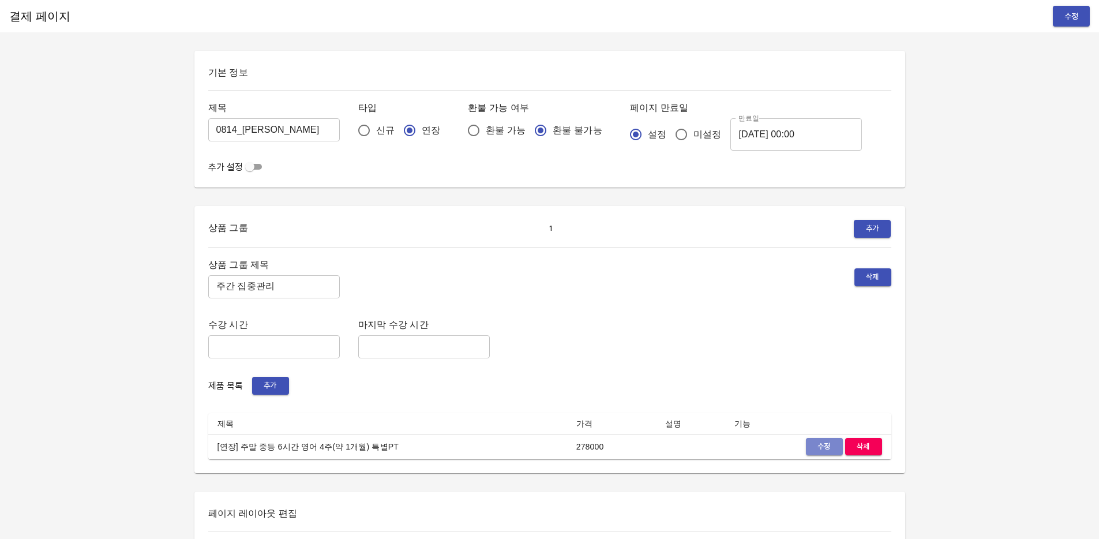
click at [818, 448] on span "수정" at bounding box center [824, 446] width 25 height 13
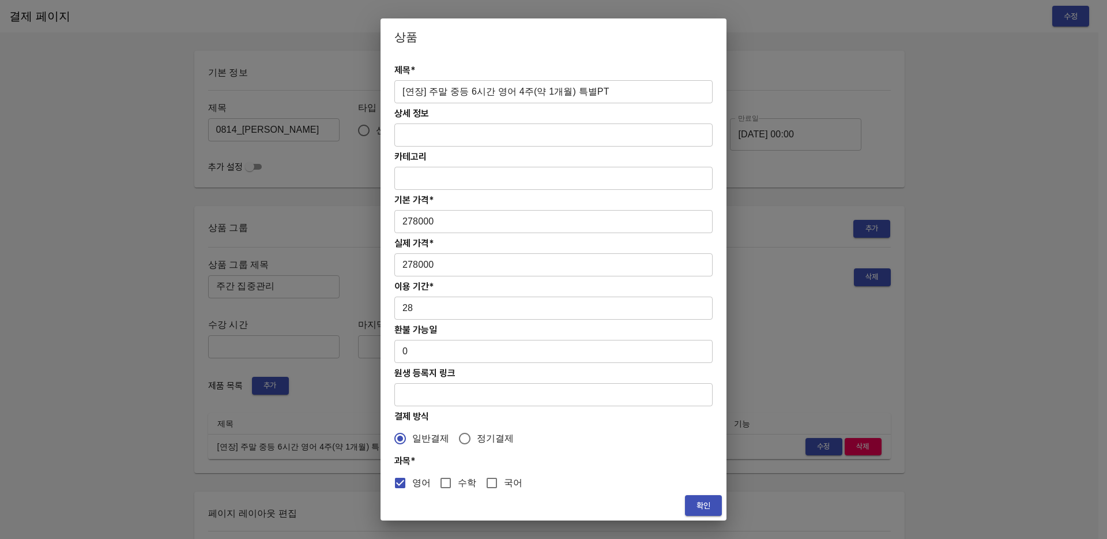
click at [517, 93] on input "[연장] 주말 중등 6시간 영어 4주(약 1개월) 특별PT" at bounding box center [554, 91] width 318 height 23
paste input "등 주간 집중관리 영어 4주(약 1개월) 프로그램"
type input "[연장] 중등 주간 집중관리 영어 4주(약 1개월) 프로그램"
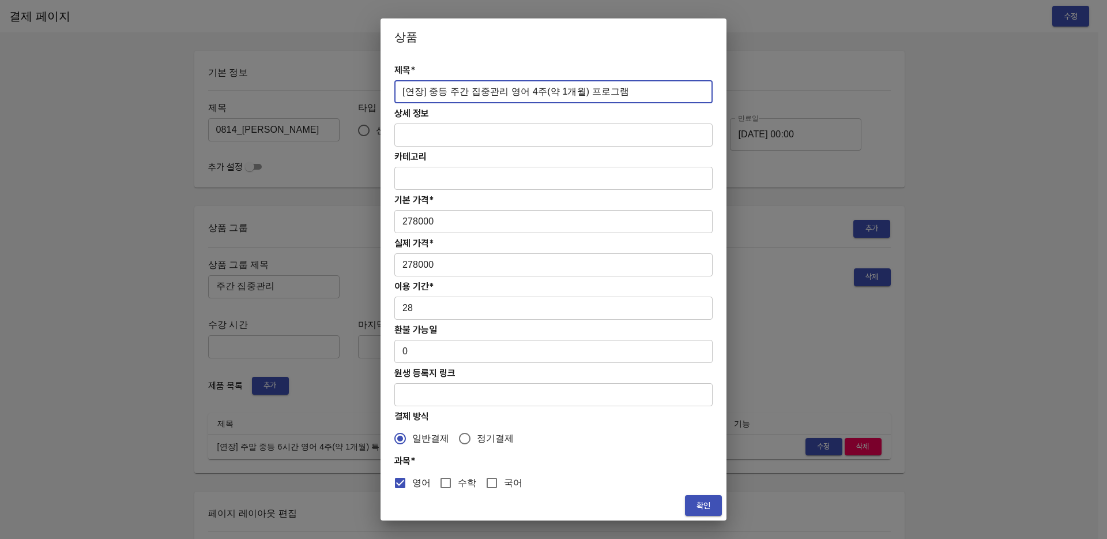
click at [701, 505] on span "확인" at bounding box center [703, 505] width 18 height 14
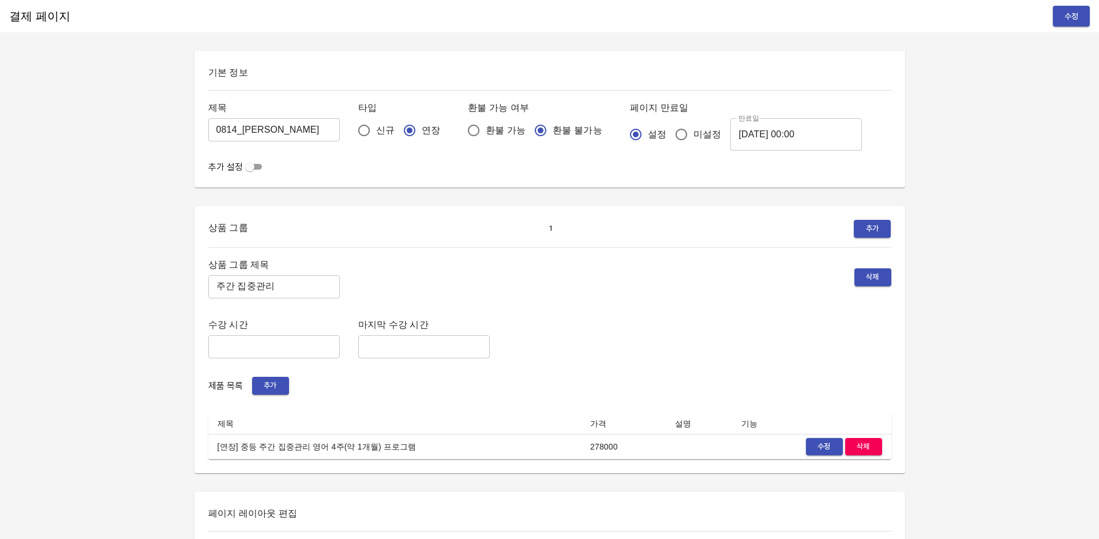
click at [1079, 13] on span "수정" at bounding box center [1071, 16] width 18 height 14
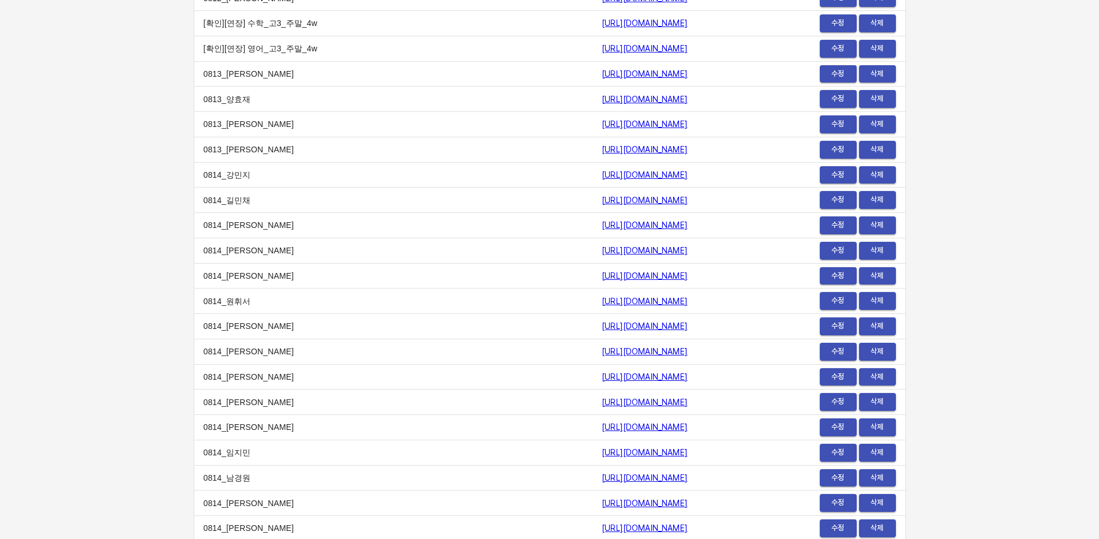
scroll to position [13990, 0]
click at [602, 530] on link "https://payment.mildang.kr/lPzYzVQrS1t_V0Pk5UV5p" at bounding box center [645, 528] width 86 height 9
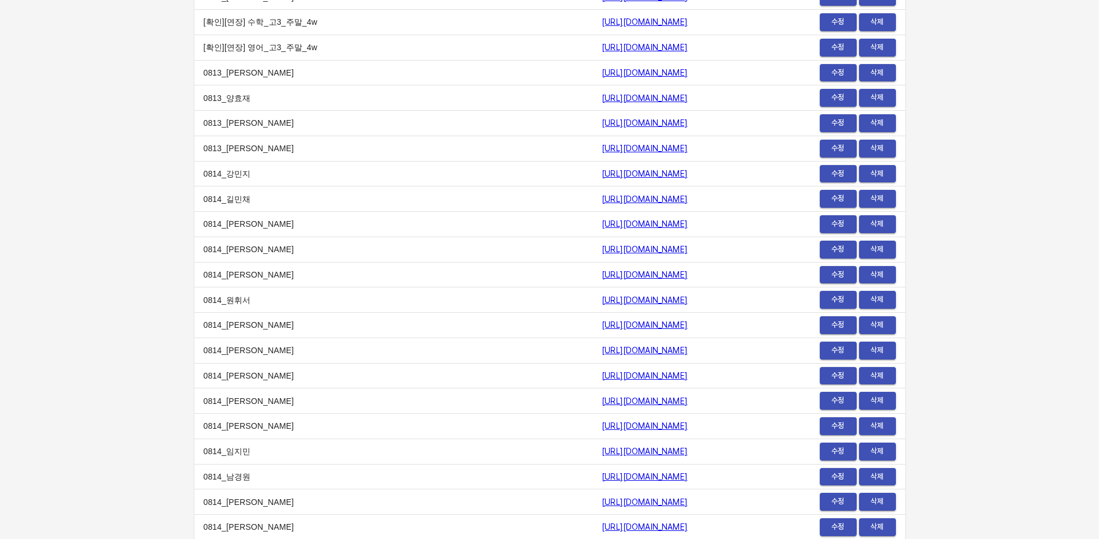
scroll to position [13993, 0]
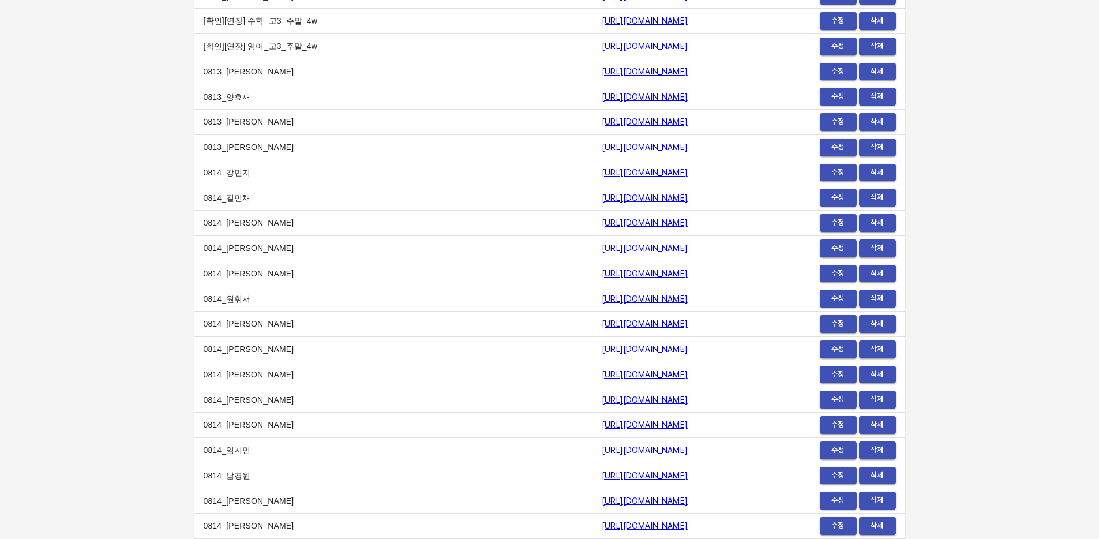
drag, startPoint x: 646, startPoint y: 524, endPoint x: 453, endPoint y: 525, distance: 192.7
click at [592, 525] on td "https://payment.mildang.kr/lPzYzVQrS1t_V0Pk5UV5p" at bounding box center [675, 525] width 167 height 25
copy link "https://payment.mildang.kr/lPzYzVQrS1t_V0Pk5UV5p"
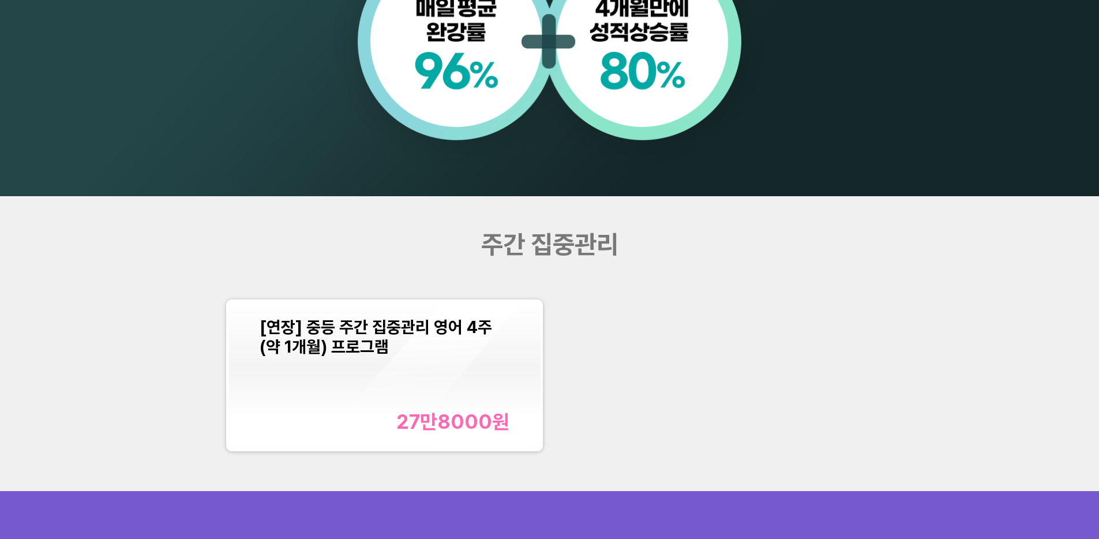
scroll to position [1274, 0]
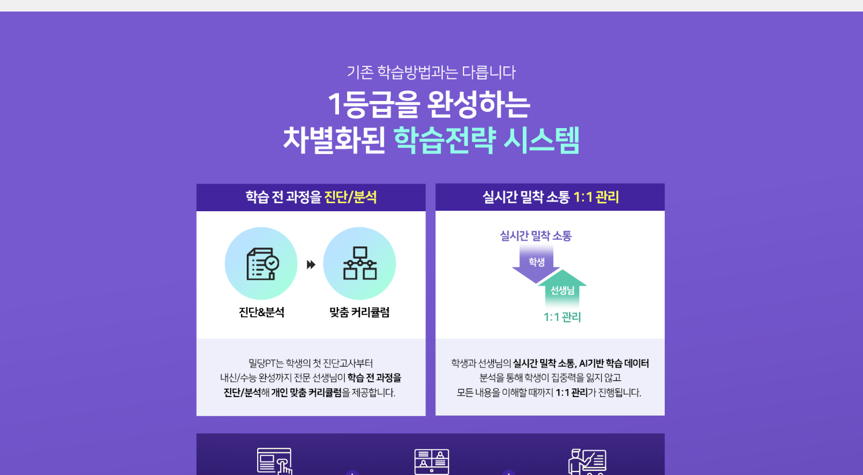
scroll to position [1122, 0]
